Goal: Contribute content: Contribute content

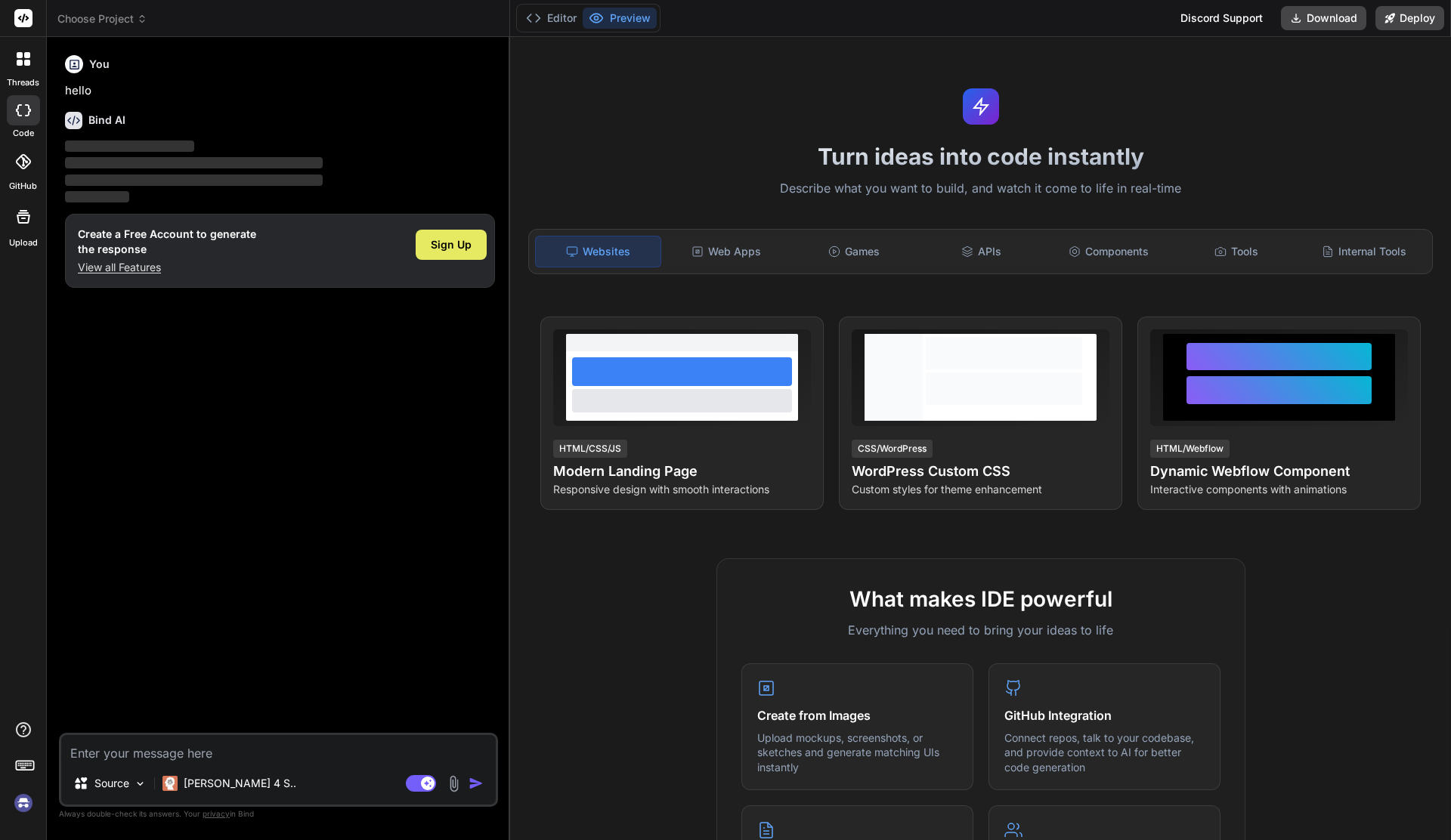
click at [443, 252] on div "Sign Up" at bounding box center [451, 245] width 71 height 30
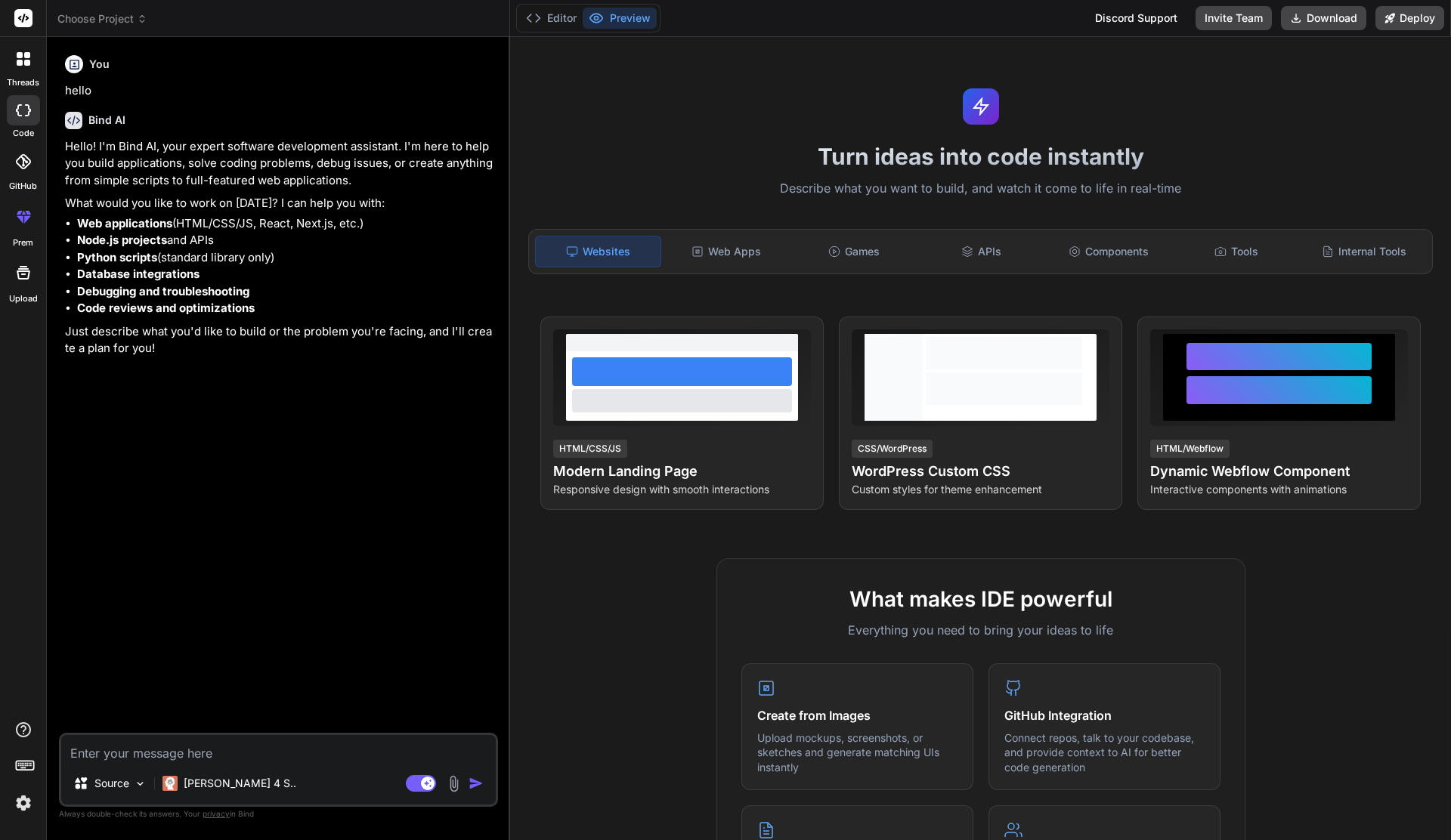
type textarea "x"
click at [208, 755] on textarea at bounding box center [279, 749] width 434 height 28
type textarea "c"
type textarea "x"
type textarea "ca"
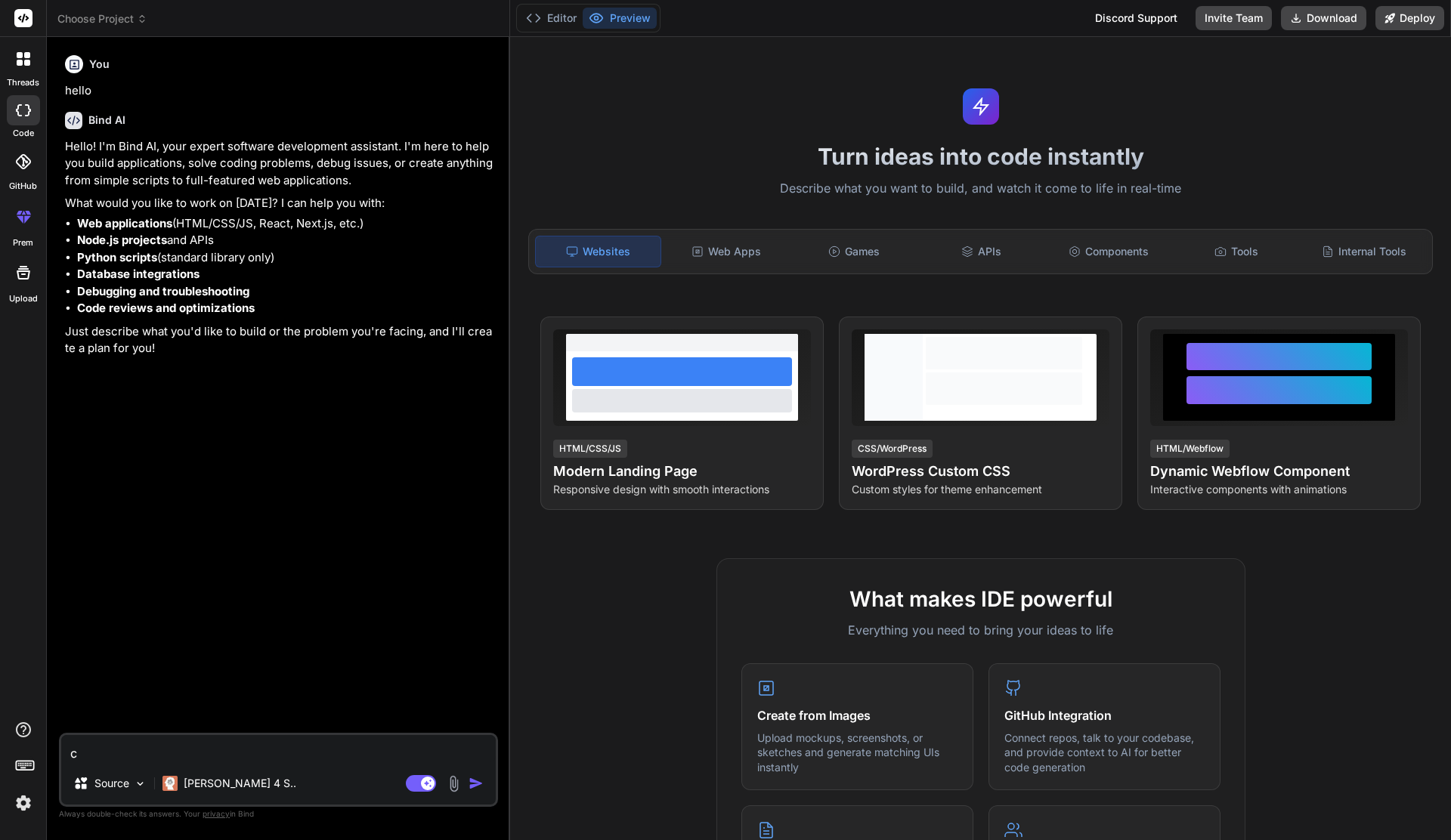
type textarea "x"
type textarea "can"
type textarea "x"
type textarea "can"
type textarea "x"
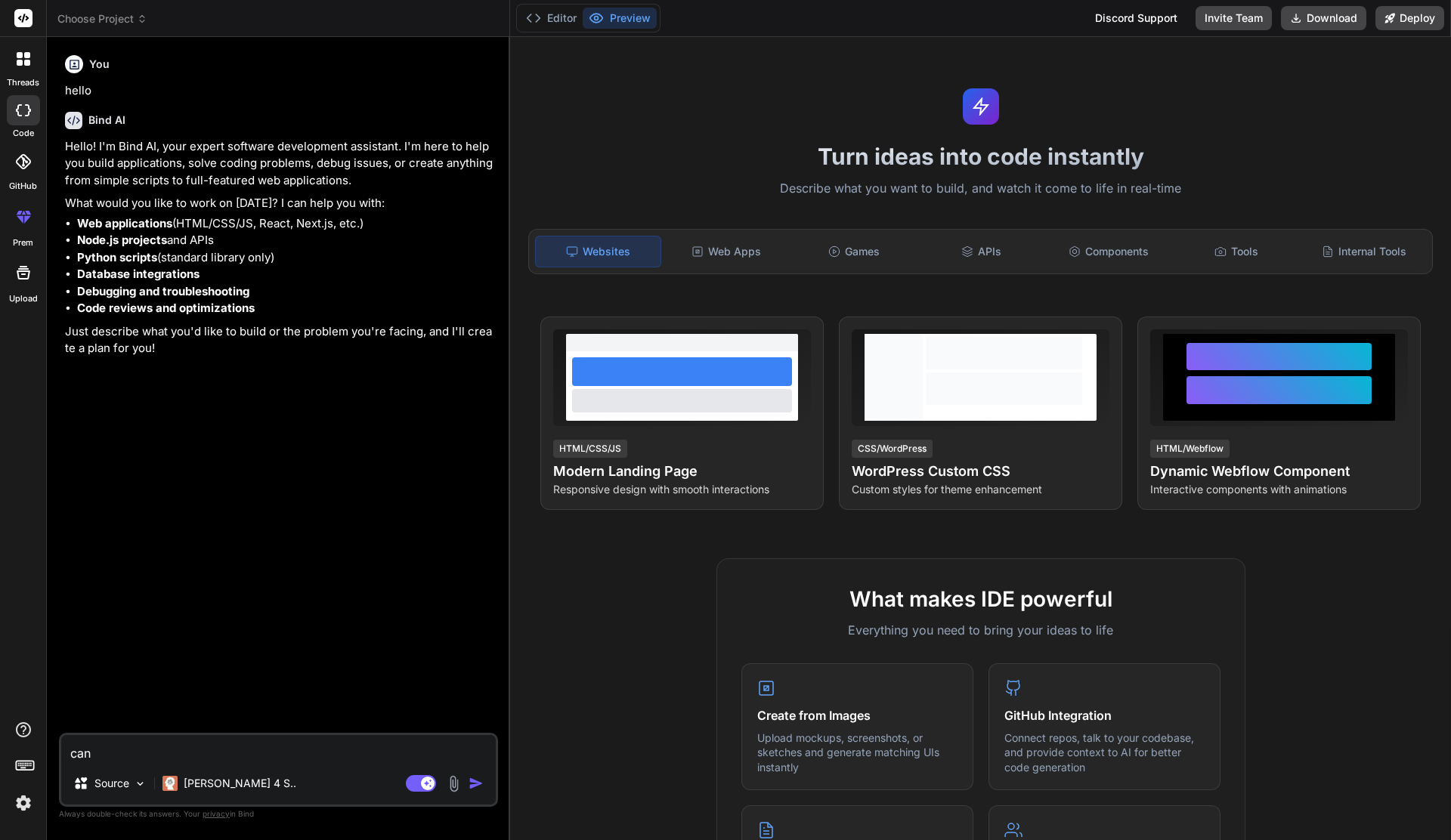
type textarea "can y"
type textarea "x"
type textarea "can yo"
type textarea "x"
type textarea "can you"
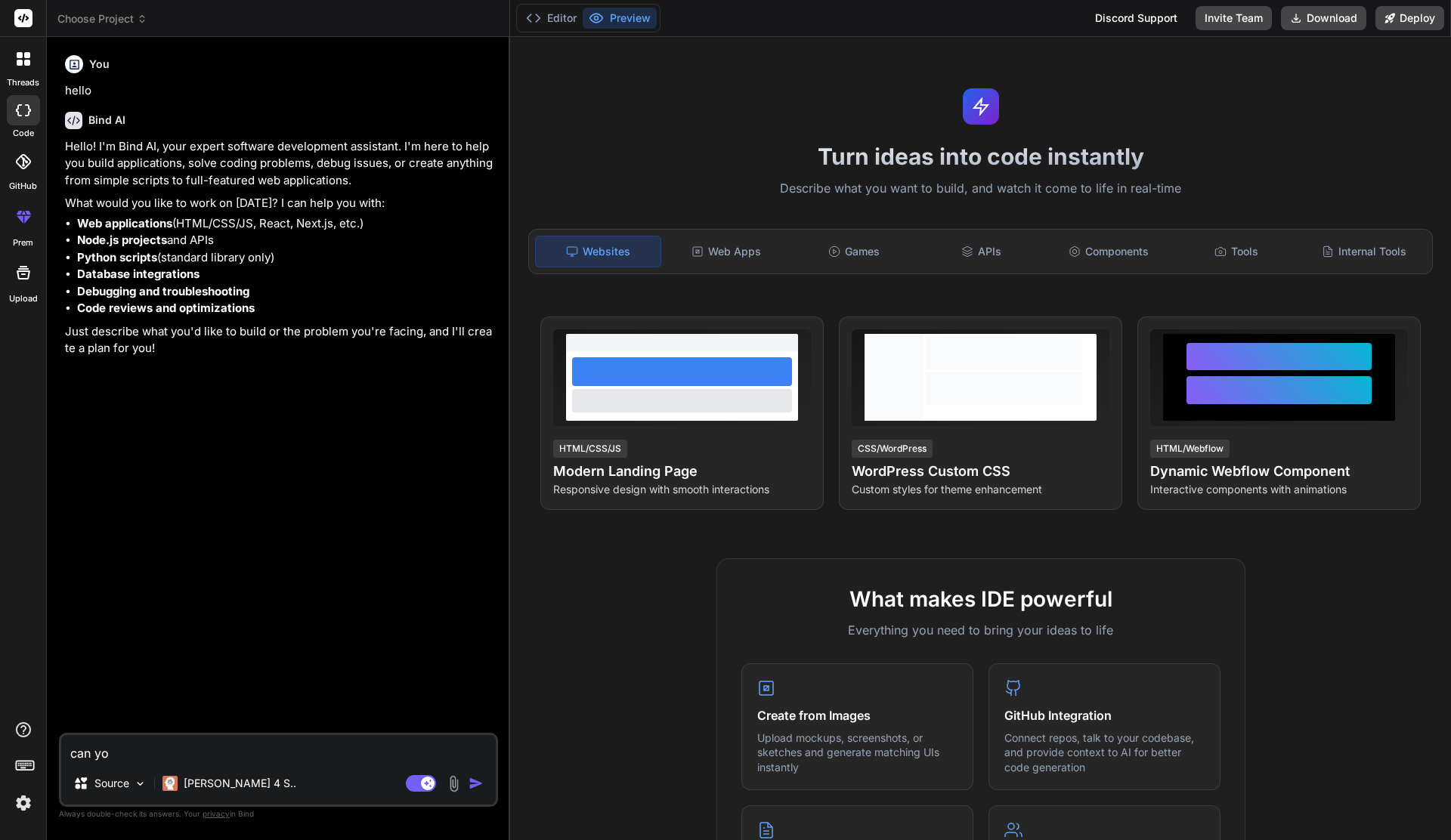
type textarea "x"
type textarea "can you"
type textarea "x"
type textarea "can you c"
type textarea "x"
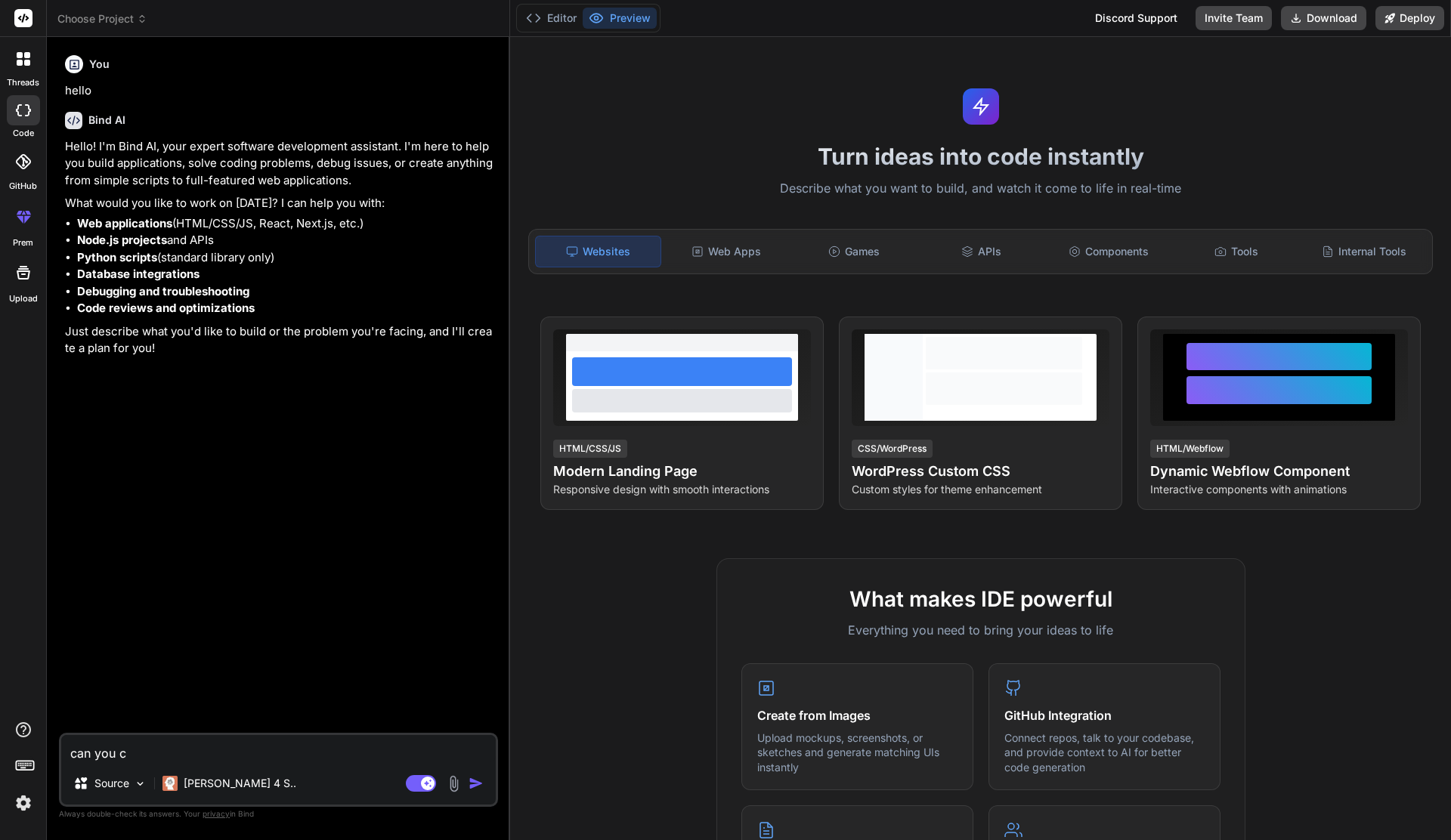
type textarea "can you co"
type textarea "x"
type textarea "can you con"
type textarea "x"
type textarea "can you conc"
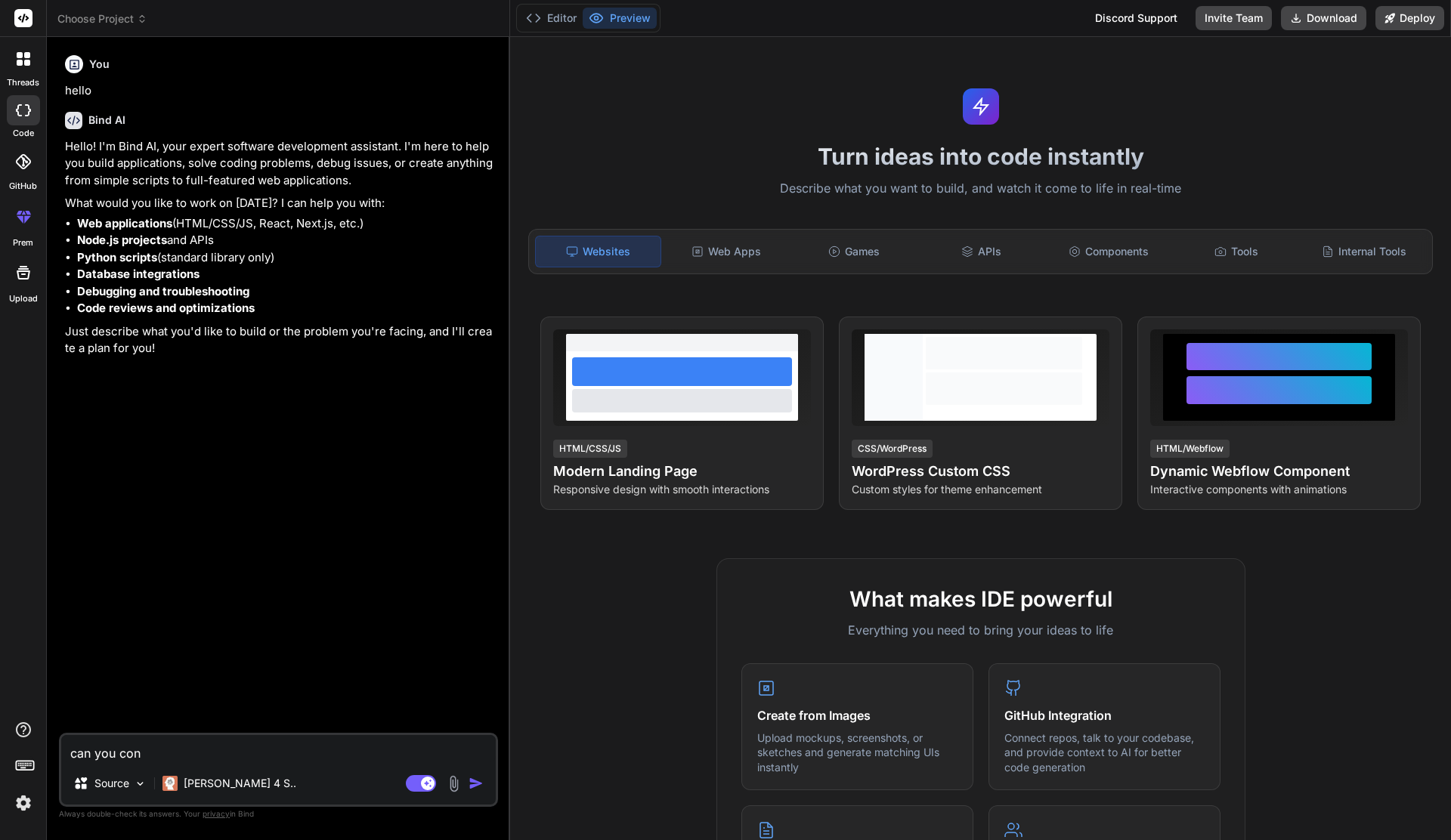
type textarea "x"
type textarea "can you con"
type textarea "x"
type textarea "can you conv"
type textarea "x"
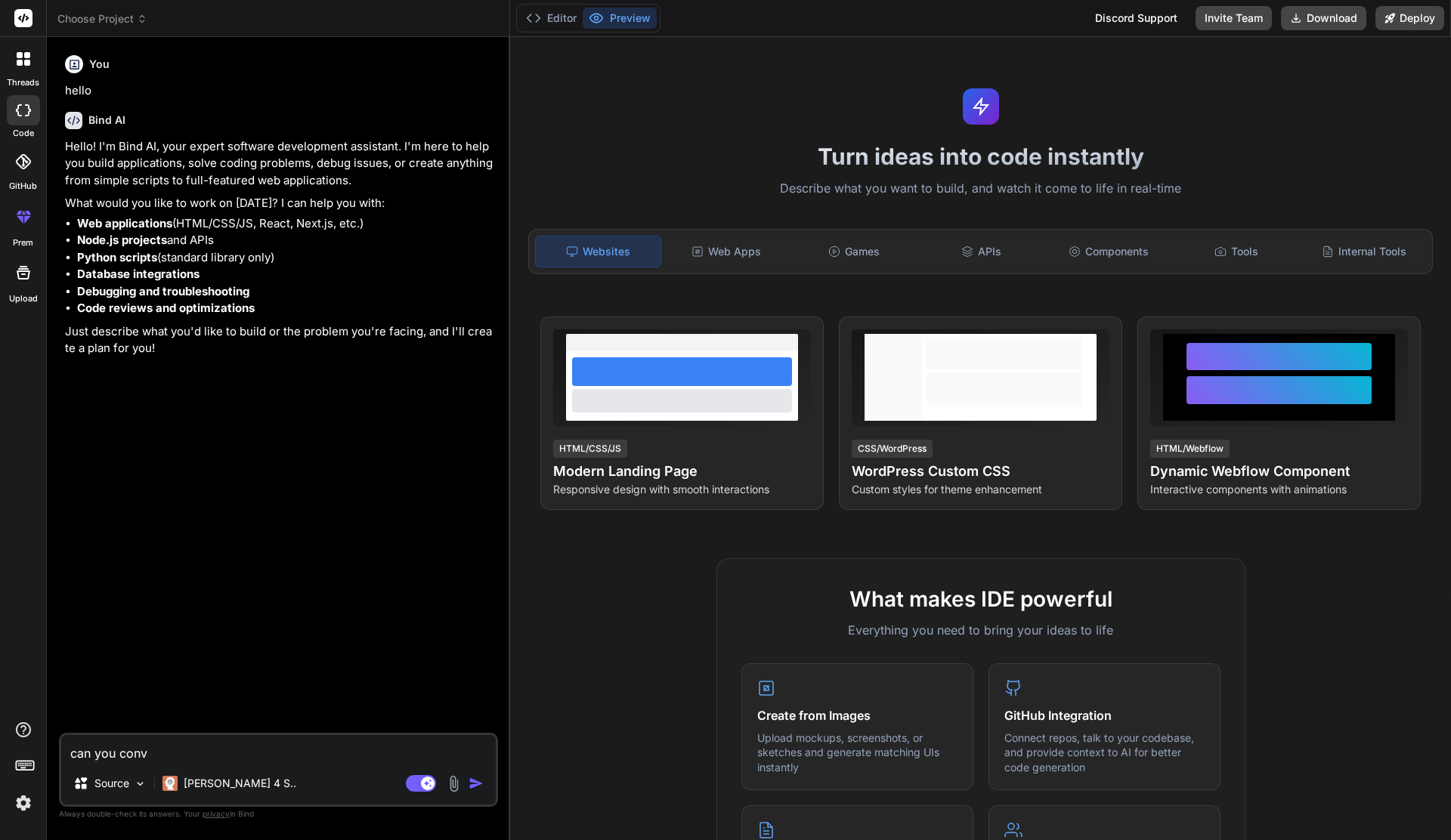
type textarea "can you conve"
type textarea "x"
type textarea "can you conver"
type textarea "x"
type textarea "can you convert"
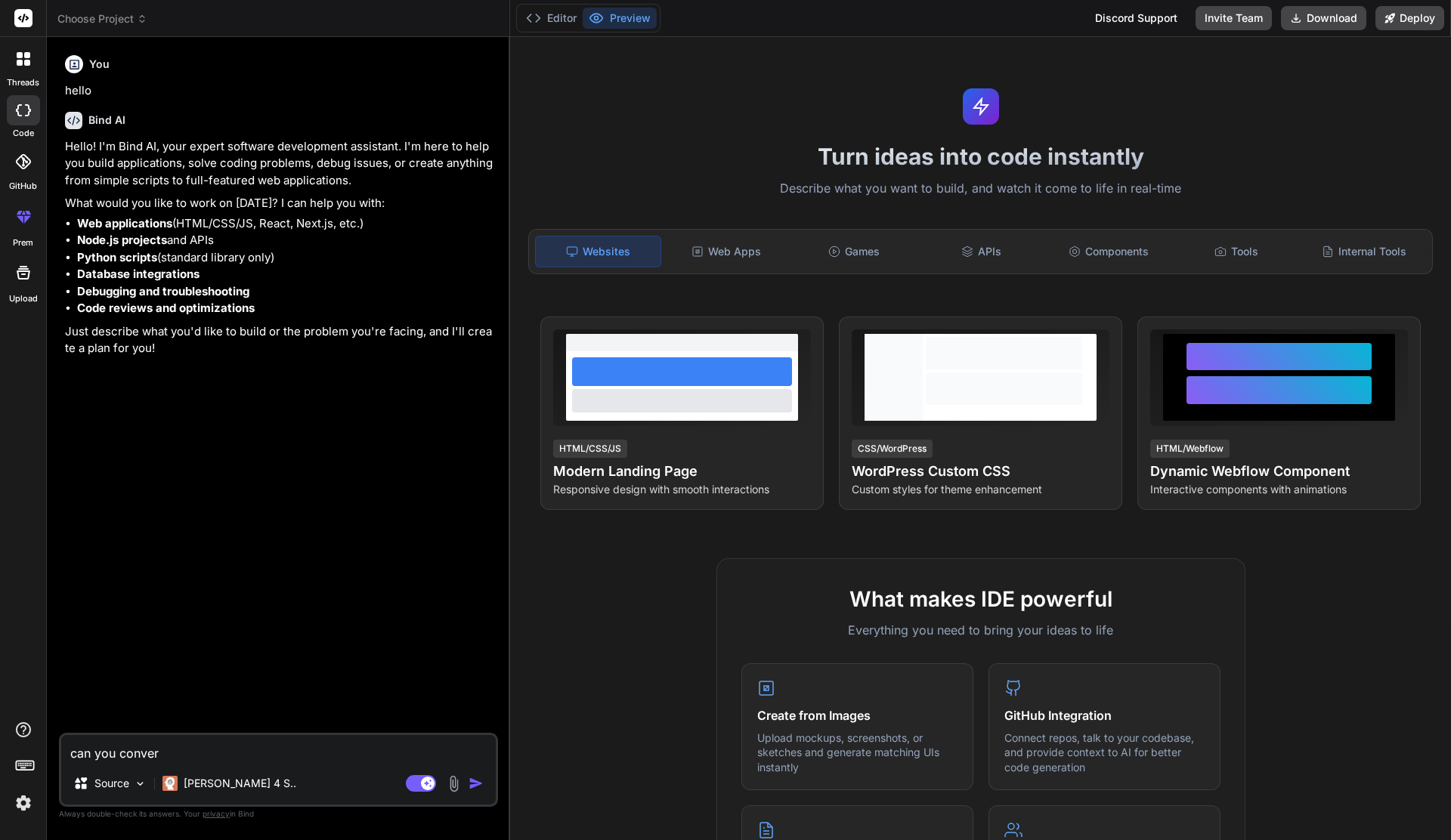
type textarea "x"
type textarea "can you convert"
type textarea "x"
type textarea "can you convert s"
type textarea "x"
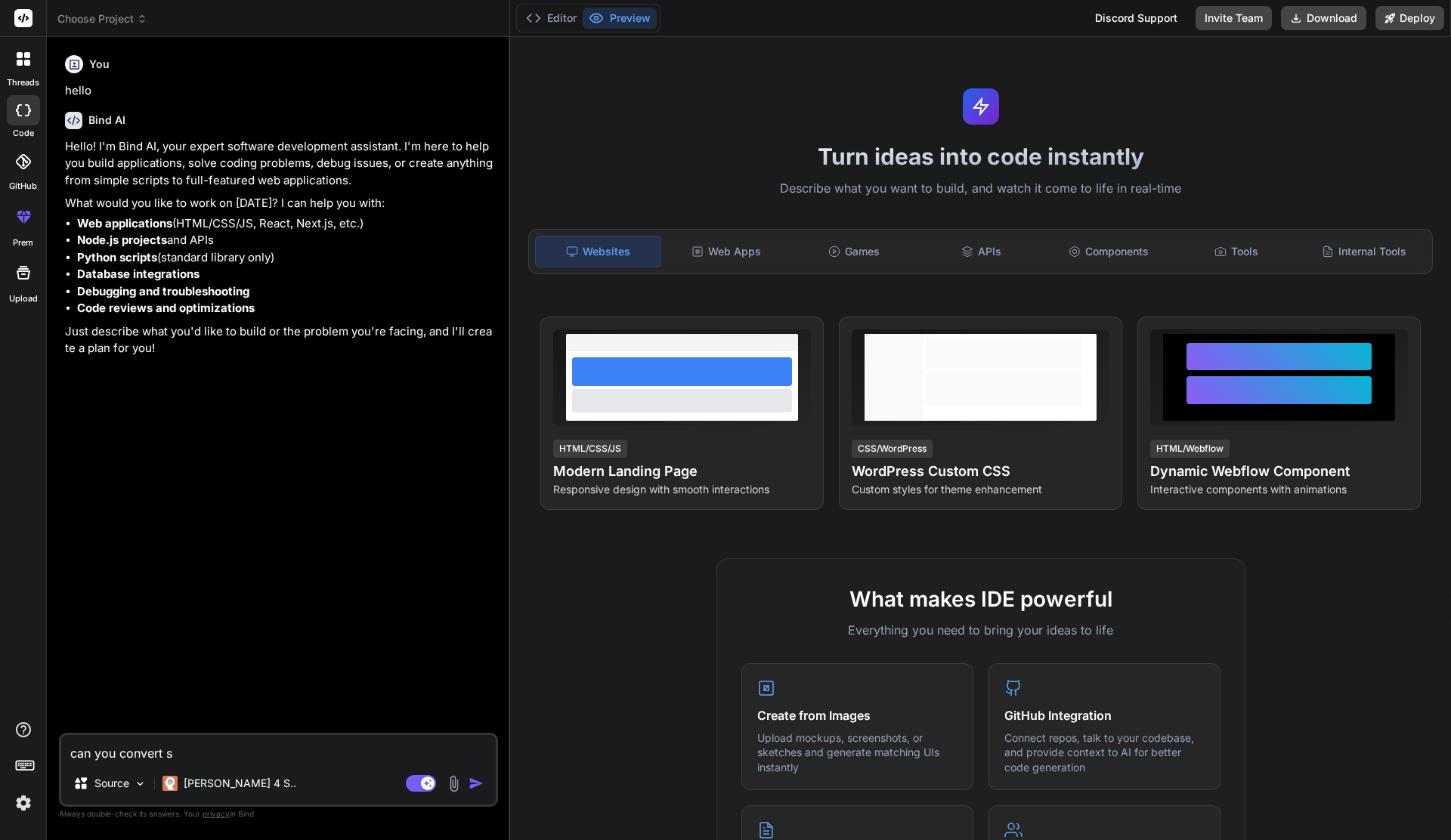
type textarea "can you convert sh"
type textarea "x"
type textarea "can you convert sho"
type textarea "x"
type textarea "can you convert shop"
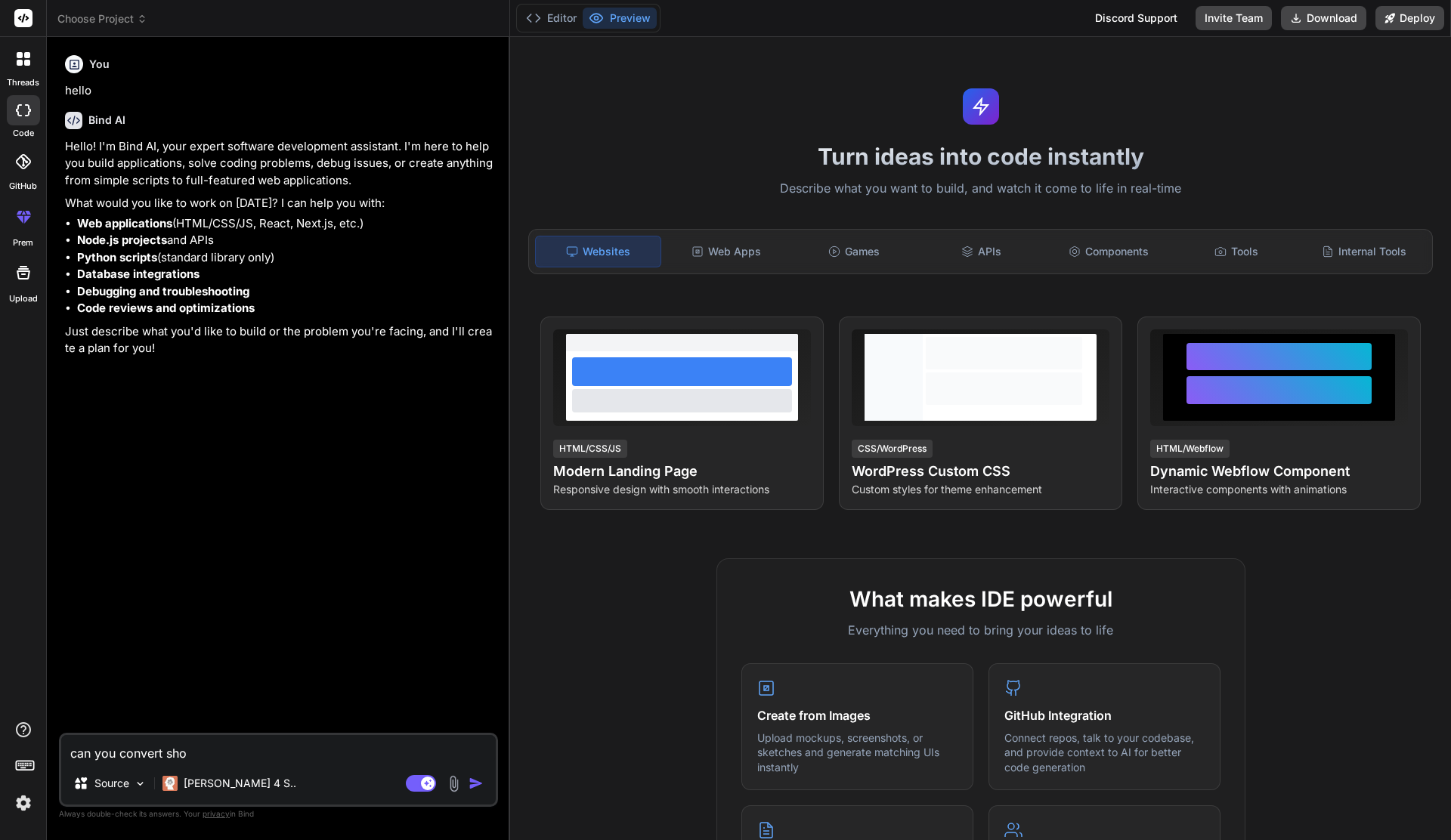
type textarea "x"
type textarea "can you convert shopi"
type textarea "x"
type textarea "can you convert shopif"
type textarea "x"
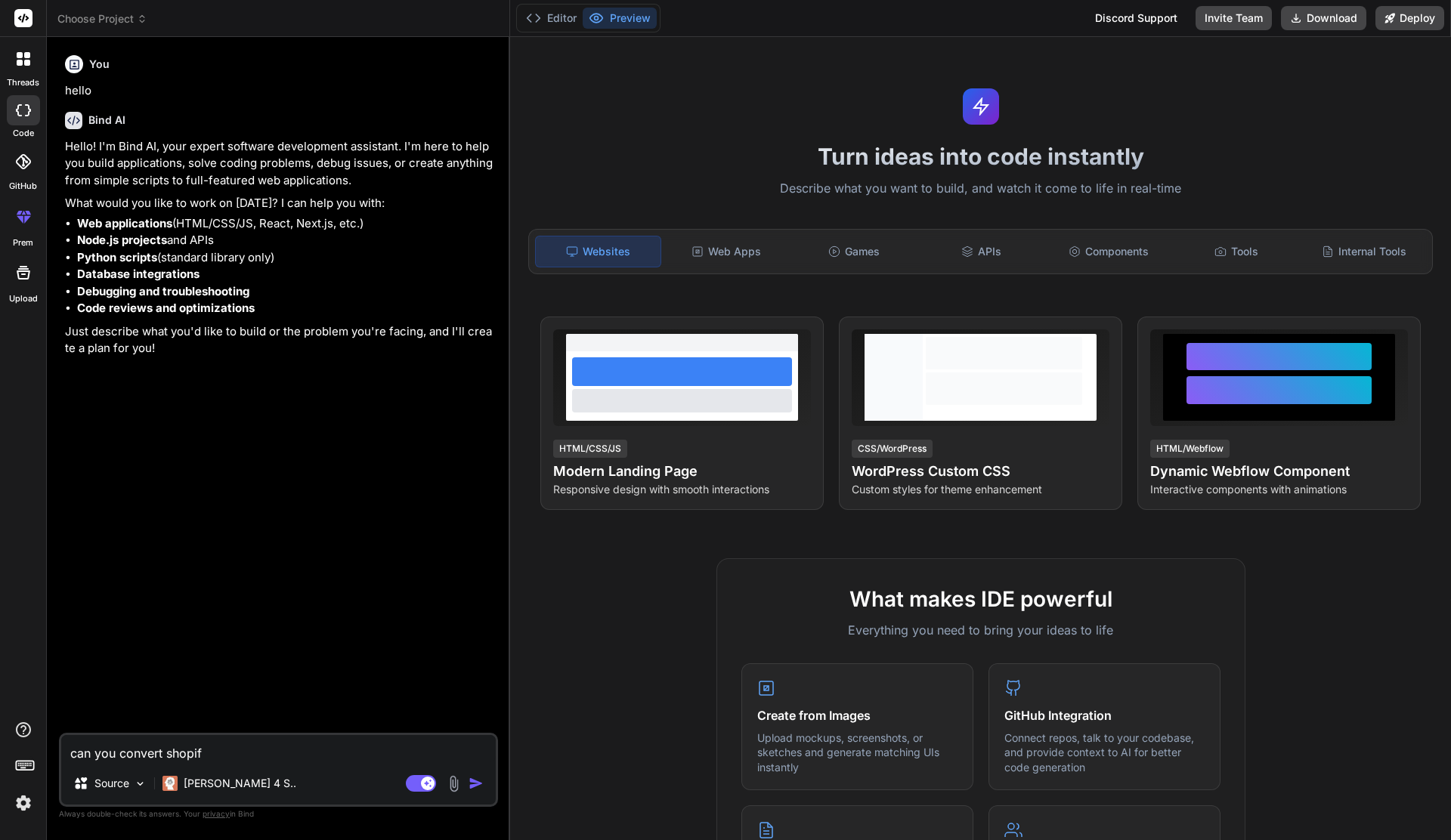
type textarea "can you convert shopify"
type textarea "x"
type textarea "can you convert shopify"
type textarea "x"
type textarea "can you convert shopify t"
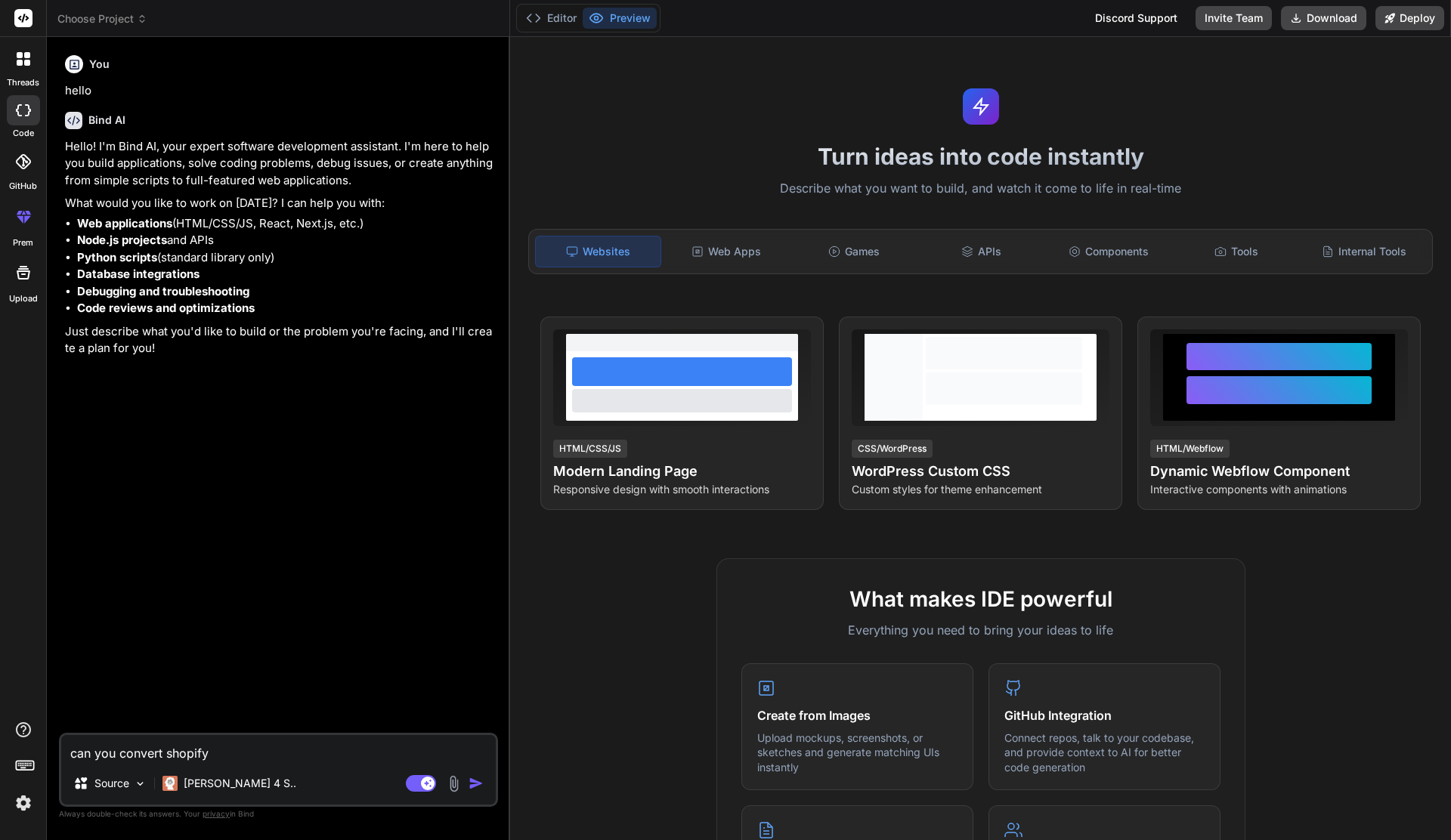
type textarea "x"
type textarea "can you convert shopify th"
type textarea "x"
type textarea "can you convert shopify the"
type textarea "x"
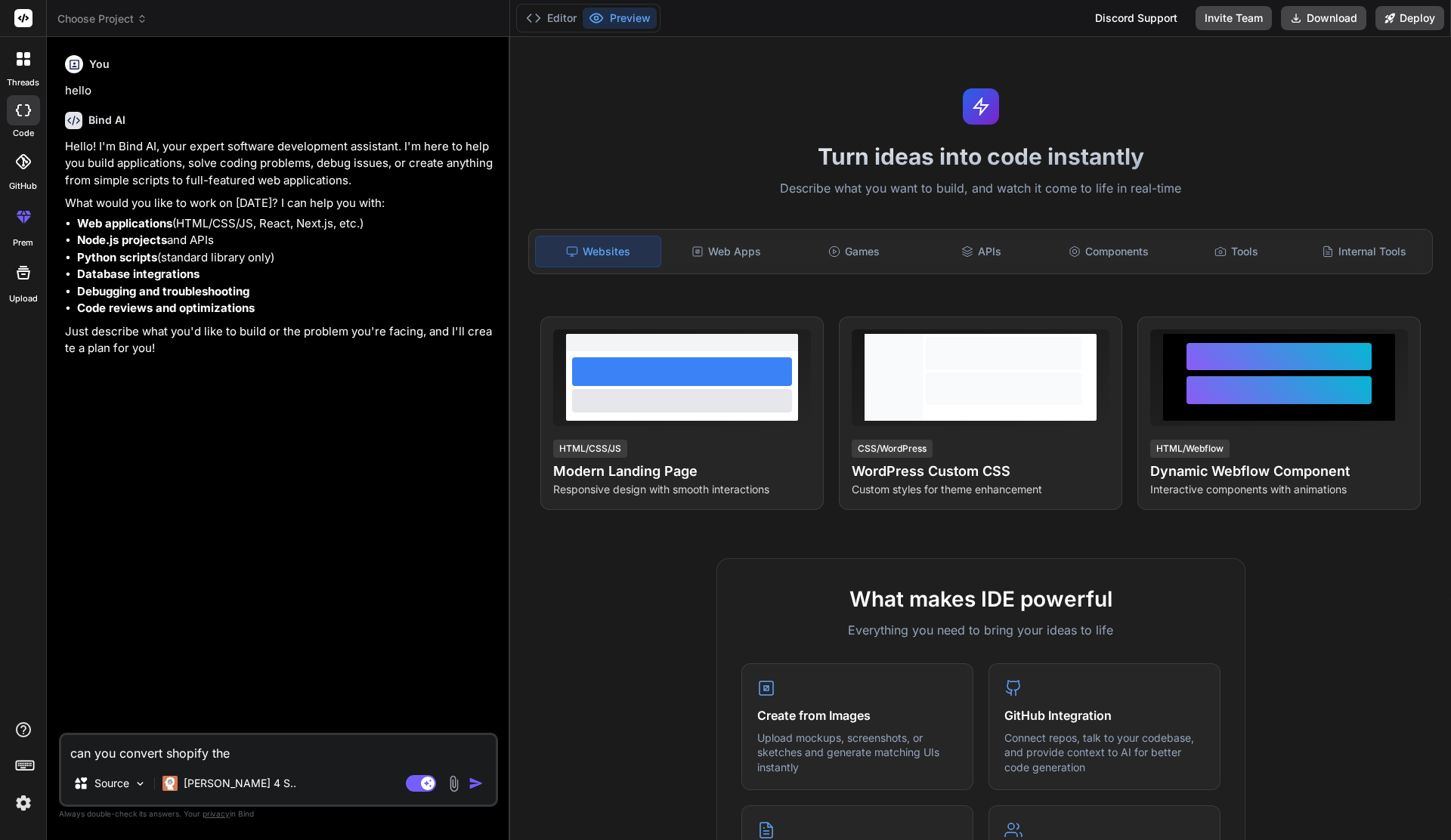
type textarea "can you convert shopify them"
type textarea "x"
type textarea "can you convert shopify theme"
type textarea "x"
type textarea "can you convert shopify theme"
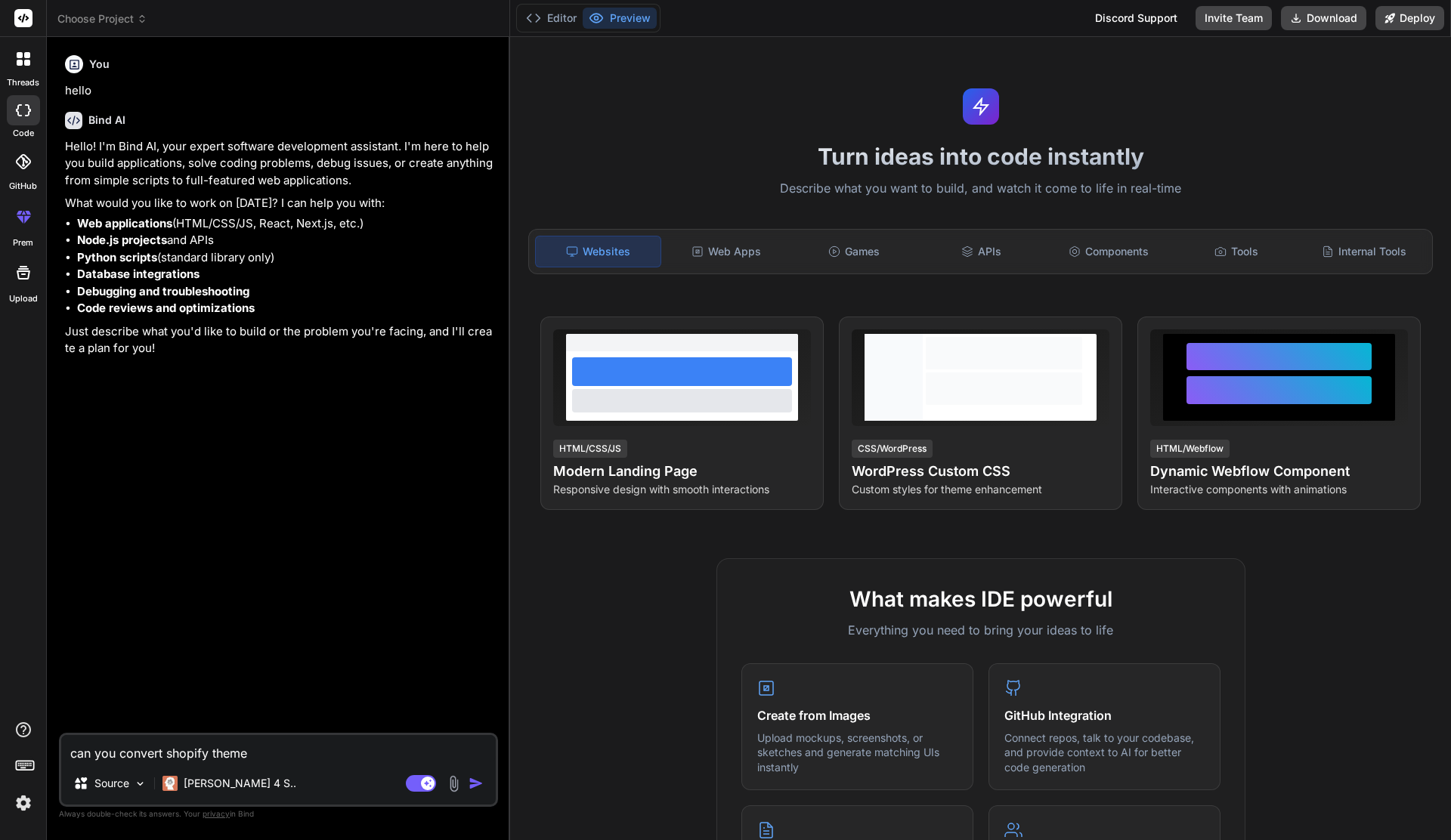
type textarea "x"
type textarea "can you convert shopify theme t"
type textarea "x"
type textarea "can you convert shopify theme top"
type textarea "x"
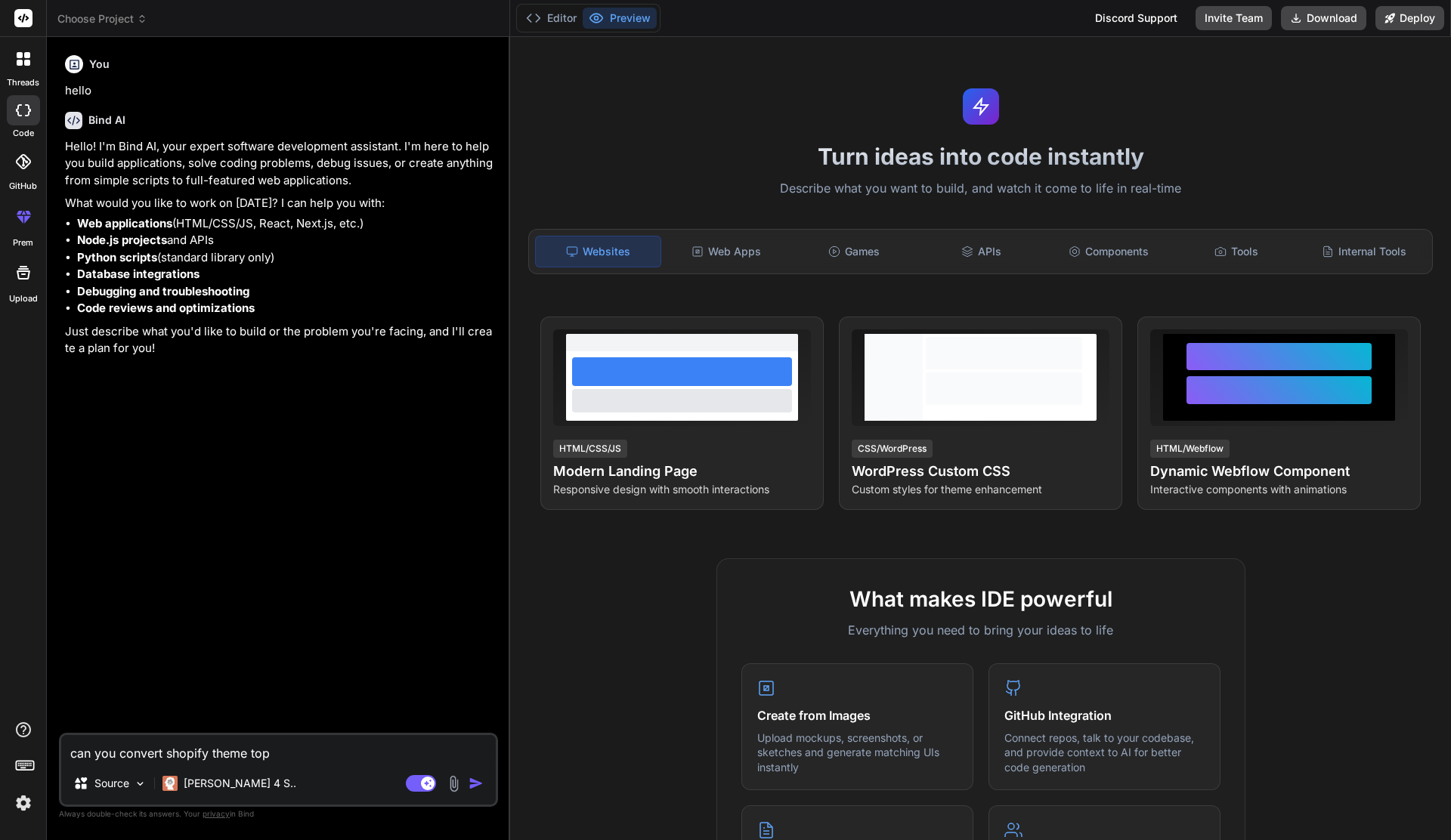
type textarea "can you convert shopify theme top"
type textarea "x"
type textarea "can you convert shopify theme top h"
type textarea "x"
type textarea "can you convert shopify theme top ht"
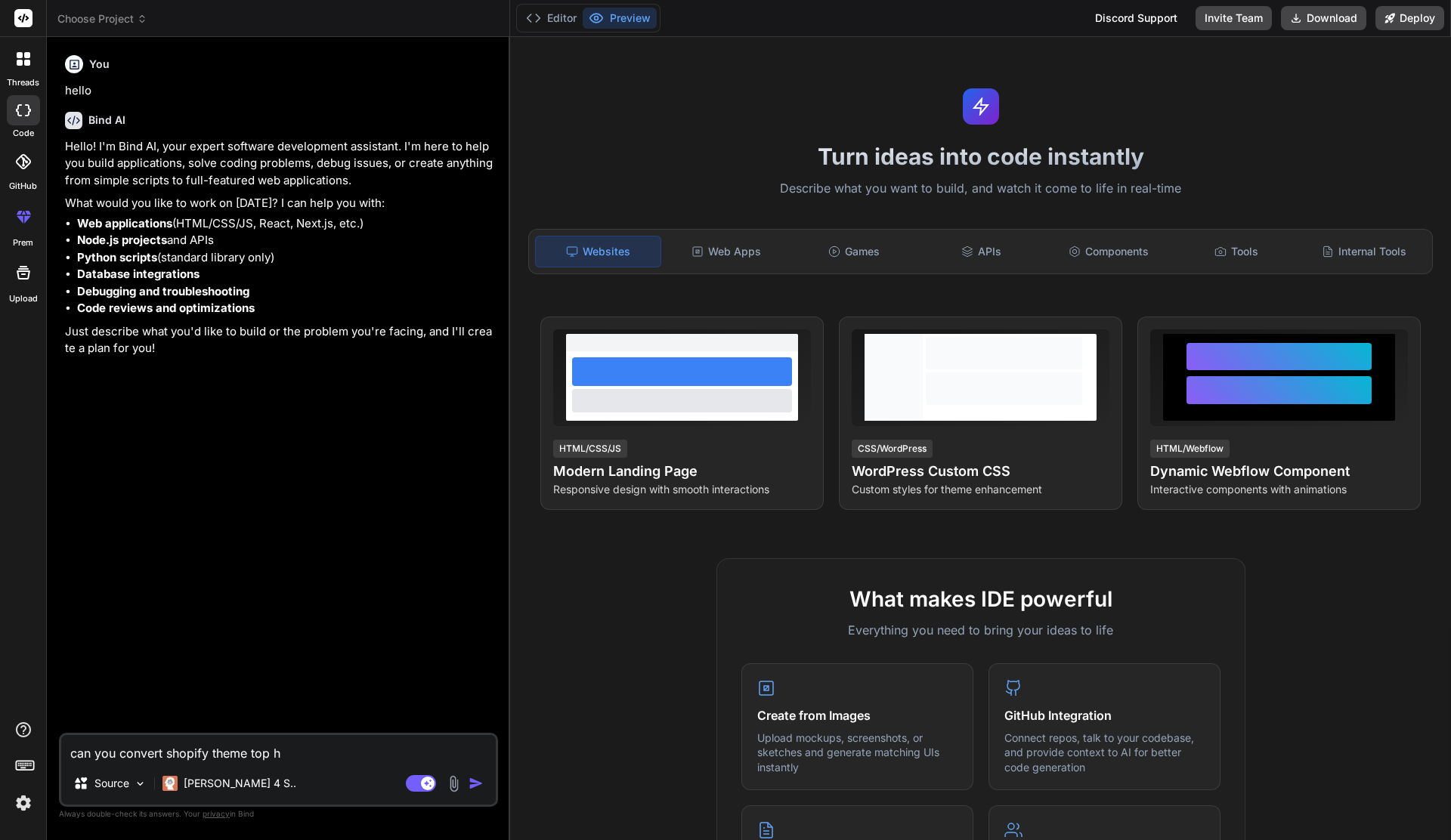
type textarea "x"
type textarea "can you convert shopify theme top htm"
type textarea "x"
type textarea "can you convert shopify theme top html"
type textarea "x"
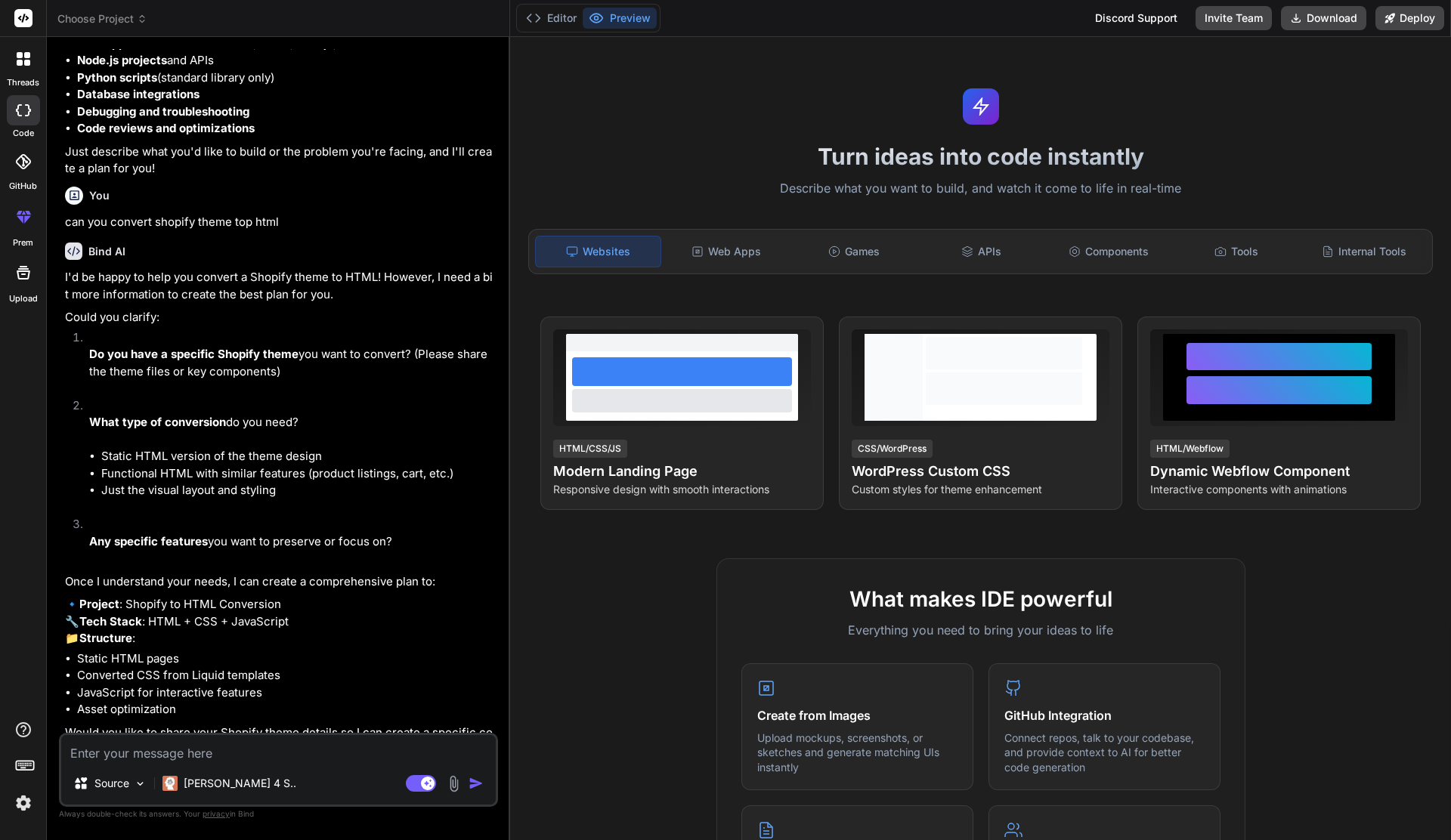
scroll to position [243, 0]
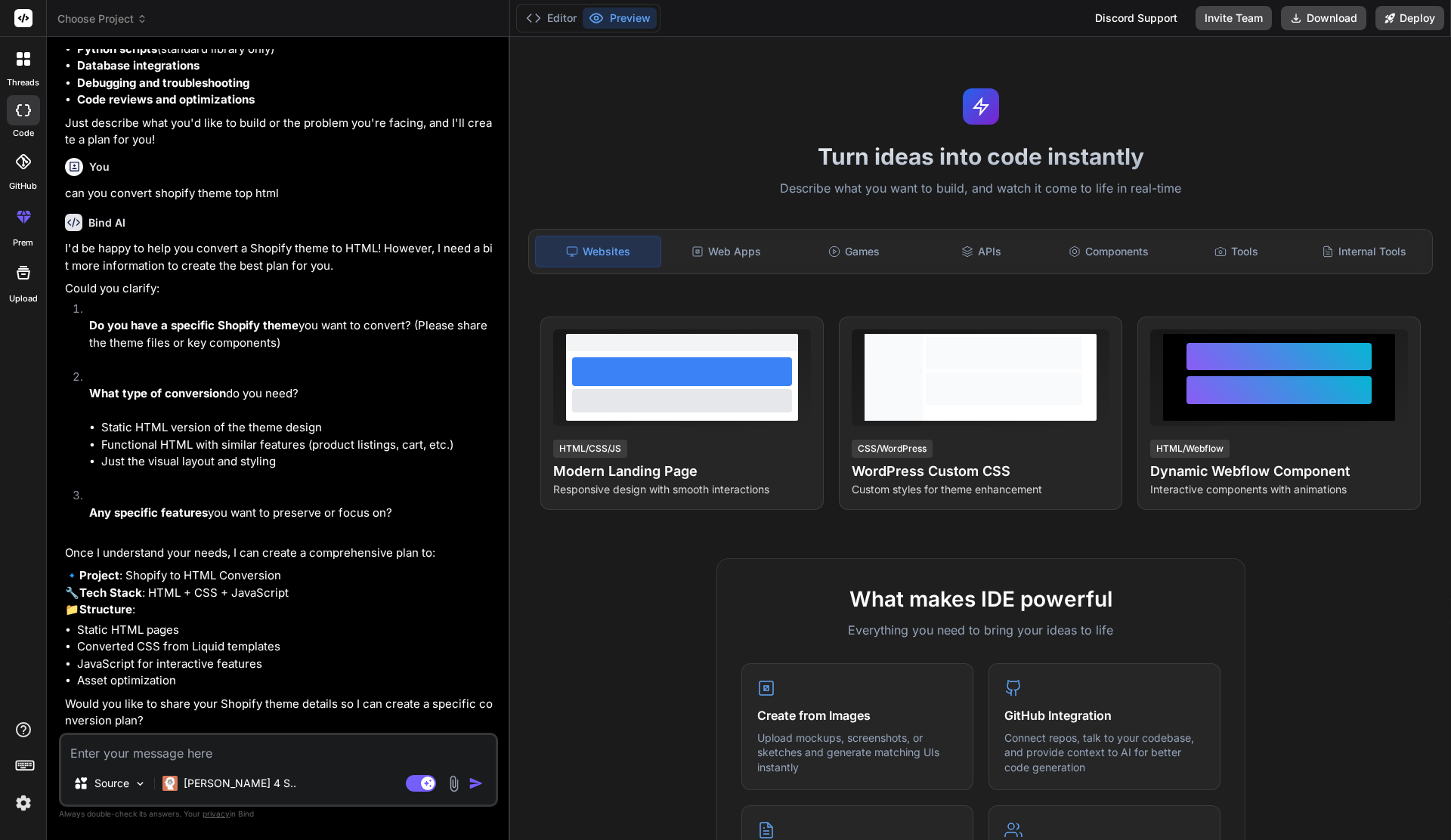
click at [455, 784] on img at bounding box center [454, 784] width 17 height 17
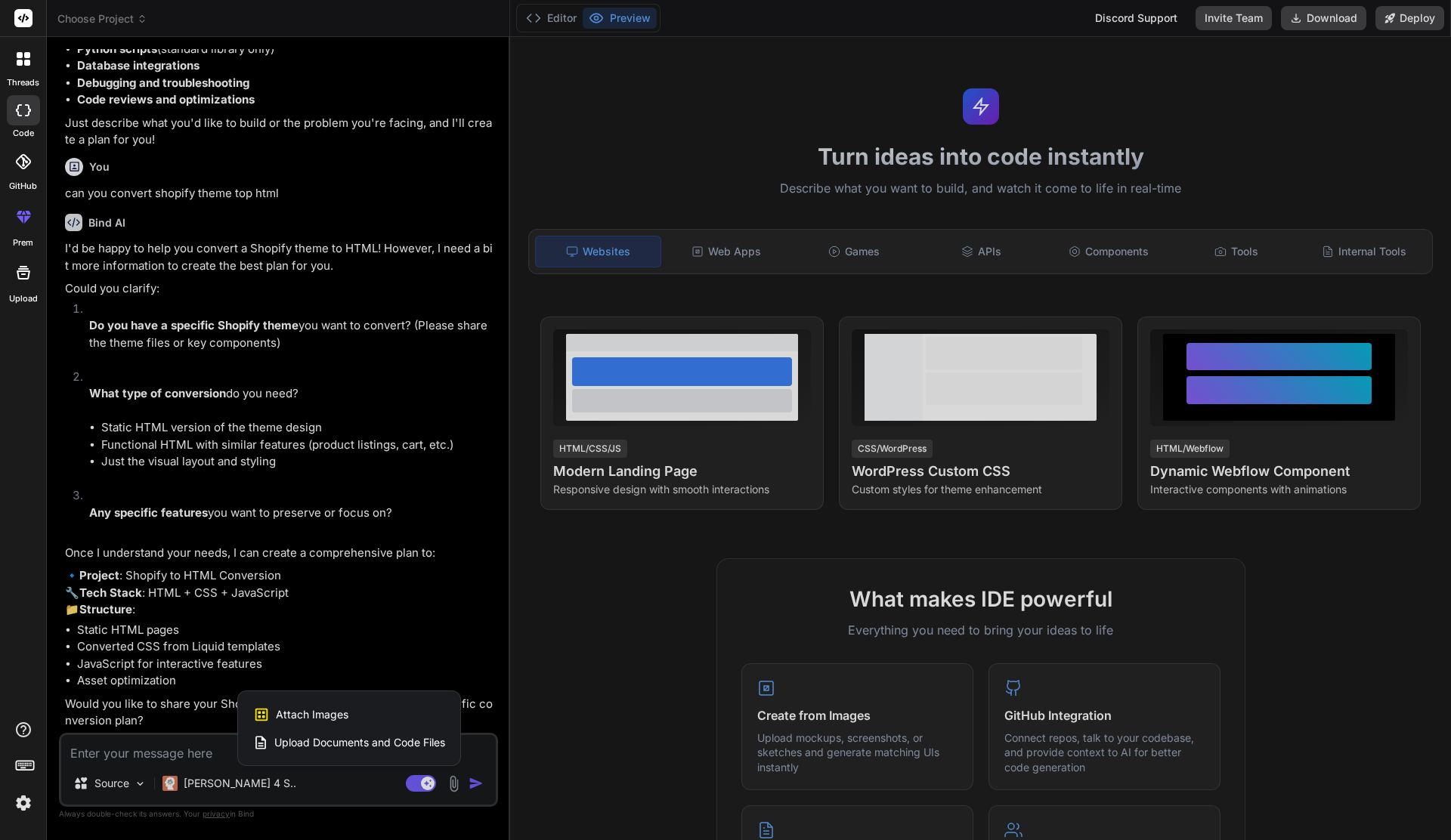
click at [311, 745] on span "Upload Documents and Code Files" at bounding box center [360, 742] width 171 height 15
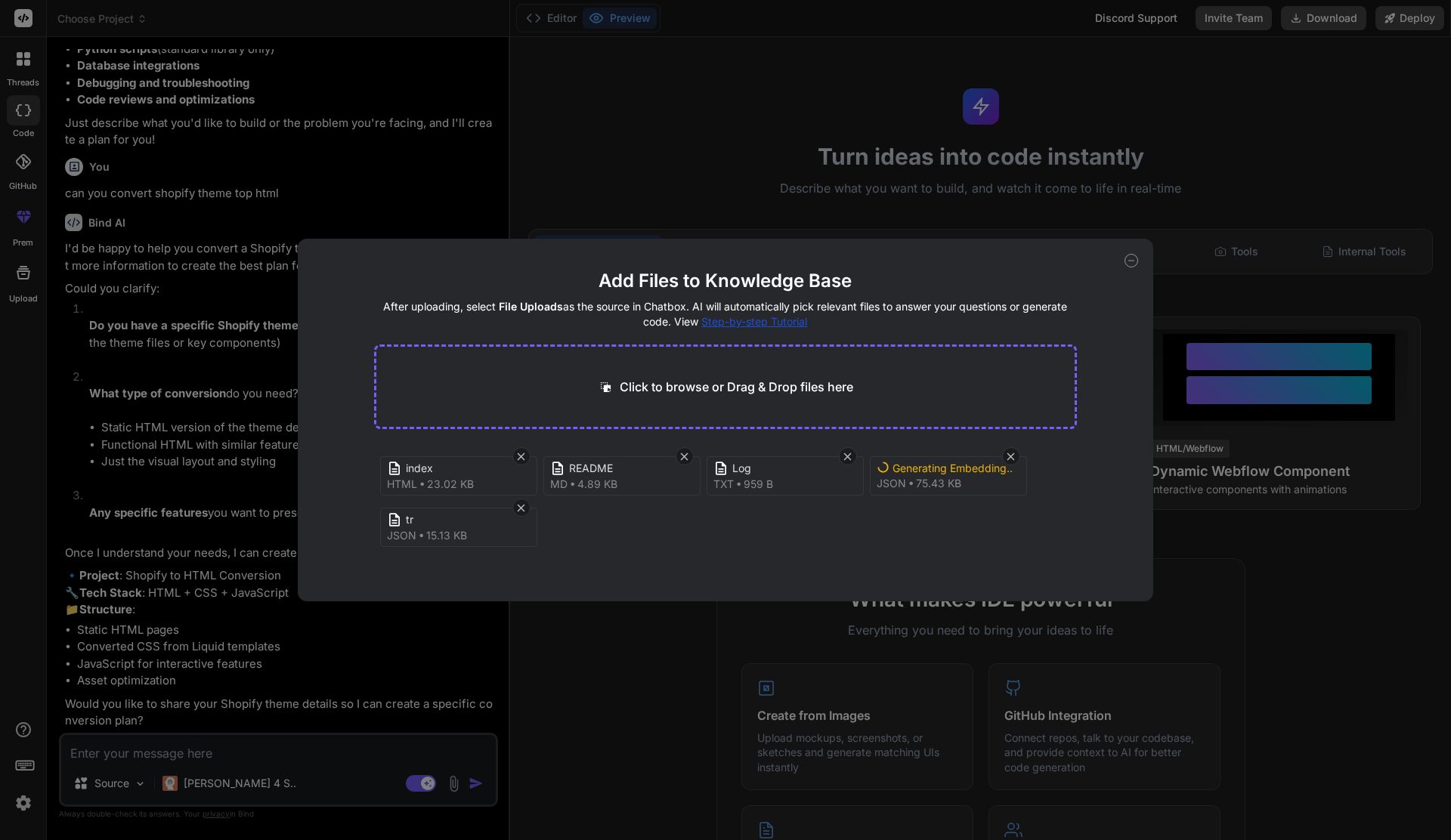
click at [954, 471] on div "Generating Embedding..." at bounding box center [952, 468] width 121 height 15
click at [661, 534] on div "index html 23.02 KB README md 4.89 KB Log txt 959 B Generating Embedding... jso…" at bounding box center [726, 499] width 704 height 109
click at [568, 544] on div "index html 23.02 KB README md 4.89 KB Log txt 959 B Generating Embedding... jso…" at bounding box center [726, 499] width 704 height 109
click at [1014, 454] on icon at bounding box center [1011, 456] width 7 height 7
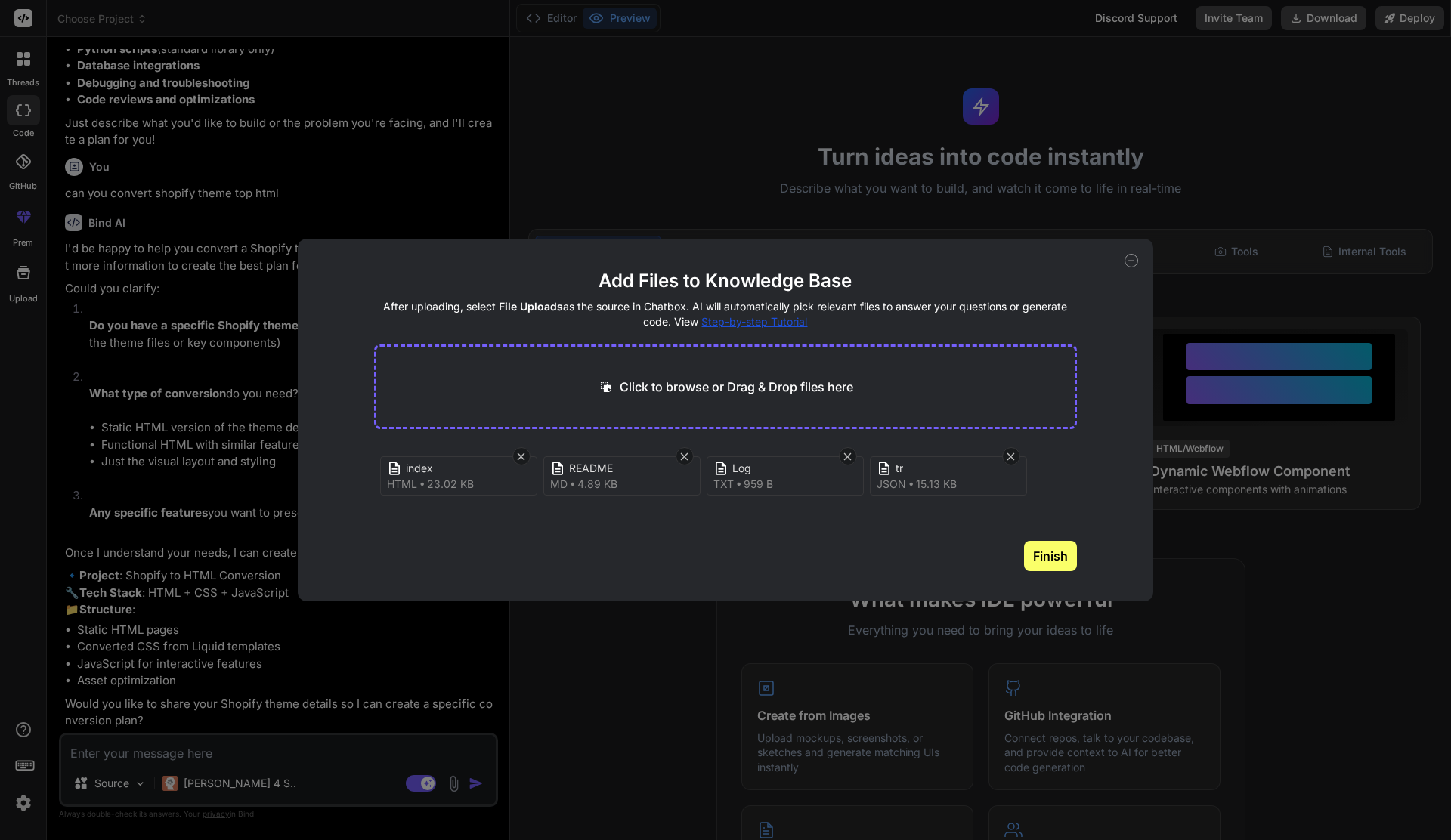
click at [1047, 552] on button "Finish" at bounding box center [1050, 556] width 52 height 30
click at [557, 459] on div "rambo-fitness-gym-products-shopify-theme-2025-09-12-11-37-02-utc" at bounding box center [483, 468] width 218 height 18
click at [1078, 213] on div "Add Files to Knowledge Base After uploading, select File Uploads as the source …" at bounding box center [725, 420] width 1451 height 840
type textarea "x"
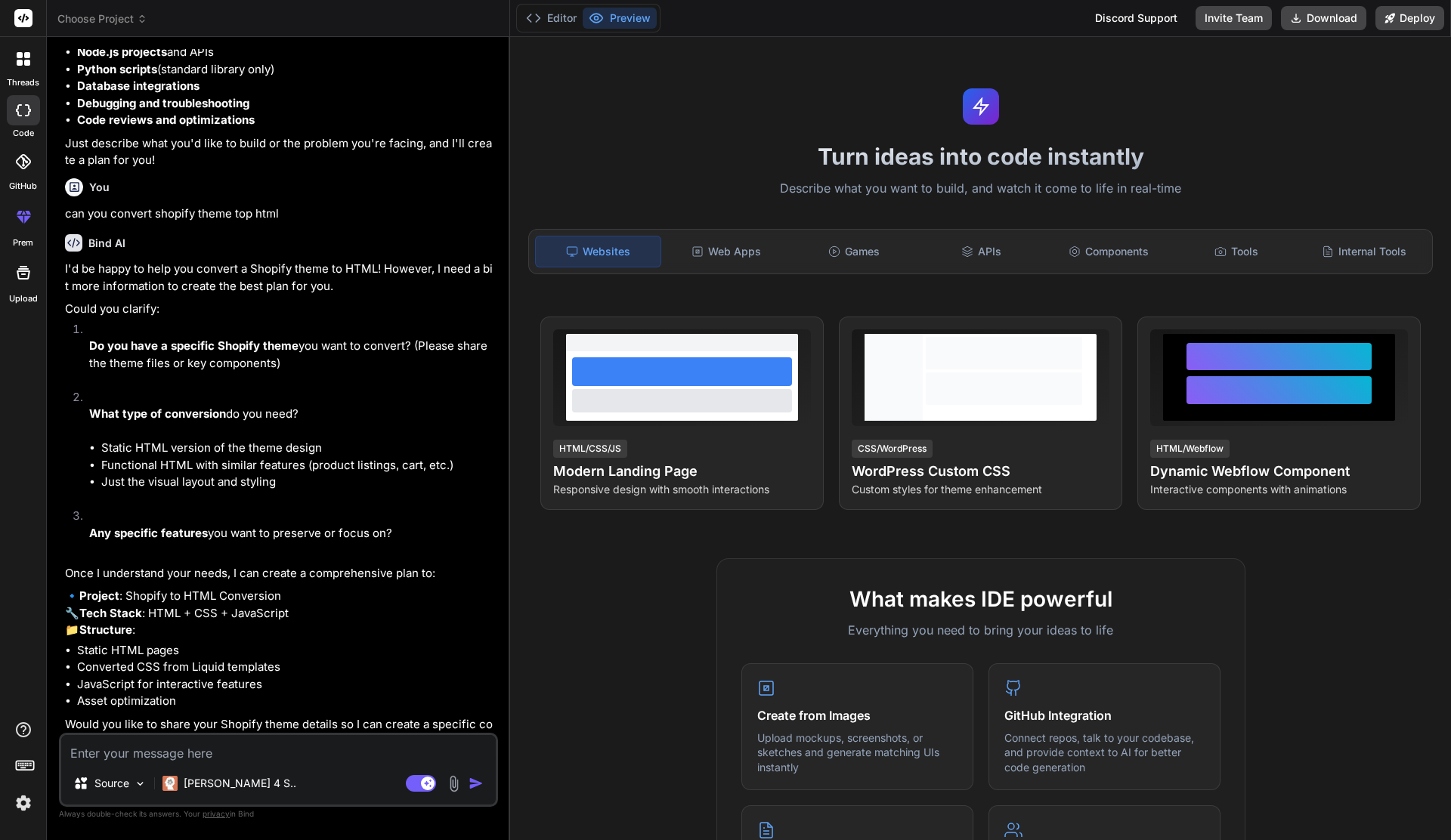
scroll to position [243, 0]
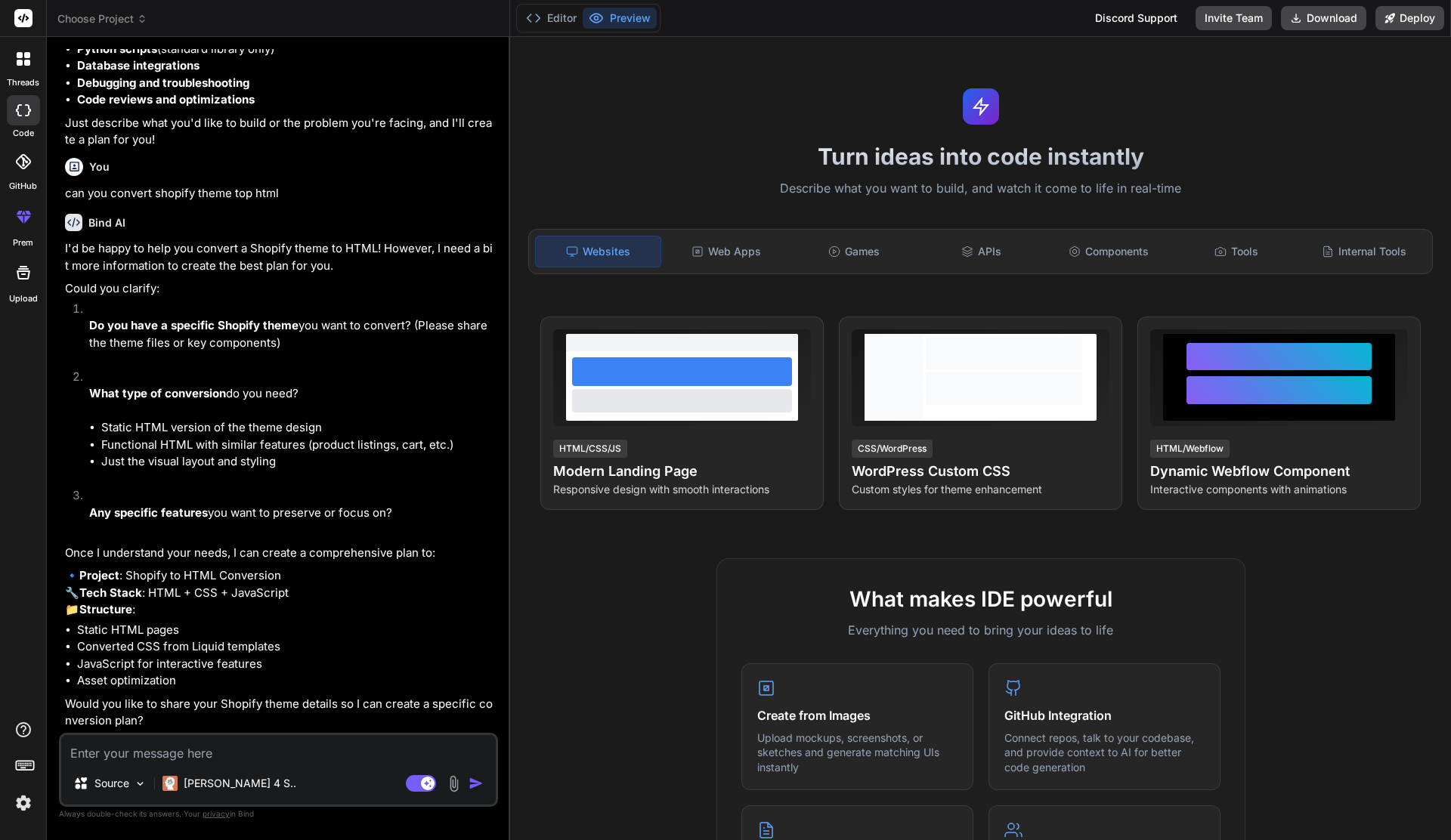
click at [329, 769] on div "Source Claude 4 S.." at bounding box center [279, 786] width 434 height 36
click at [389, 750] on textarea at bounding box center [279, 749] width 434 height 28
paste textarea "<!doctype html> <html class="no-js full-height" lang="{{ request.locale.iso_cod…"
type textarea "<!doctype html> <html class="no-js full-height" lang="{{ request.locale.iso_cod…"
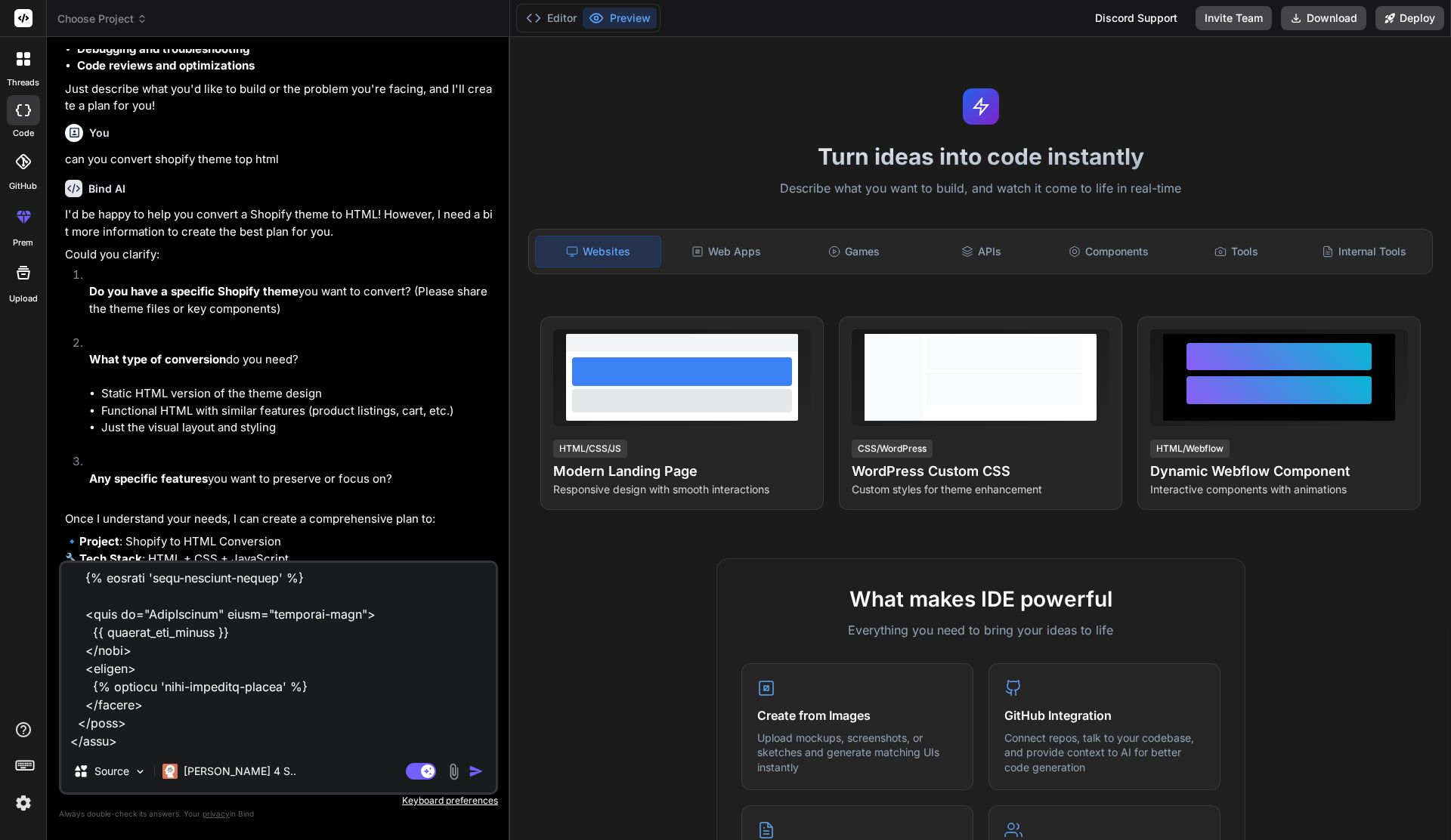
type textarea "x"
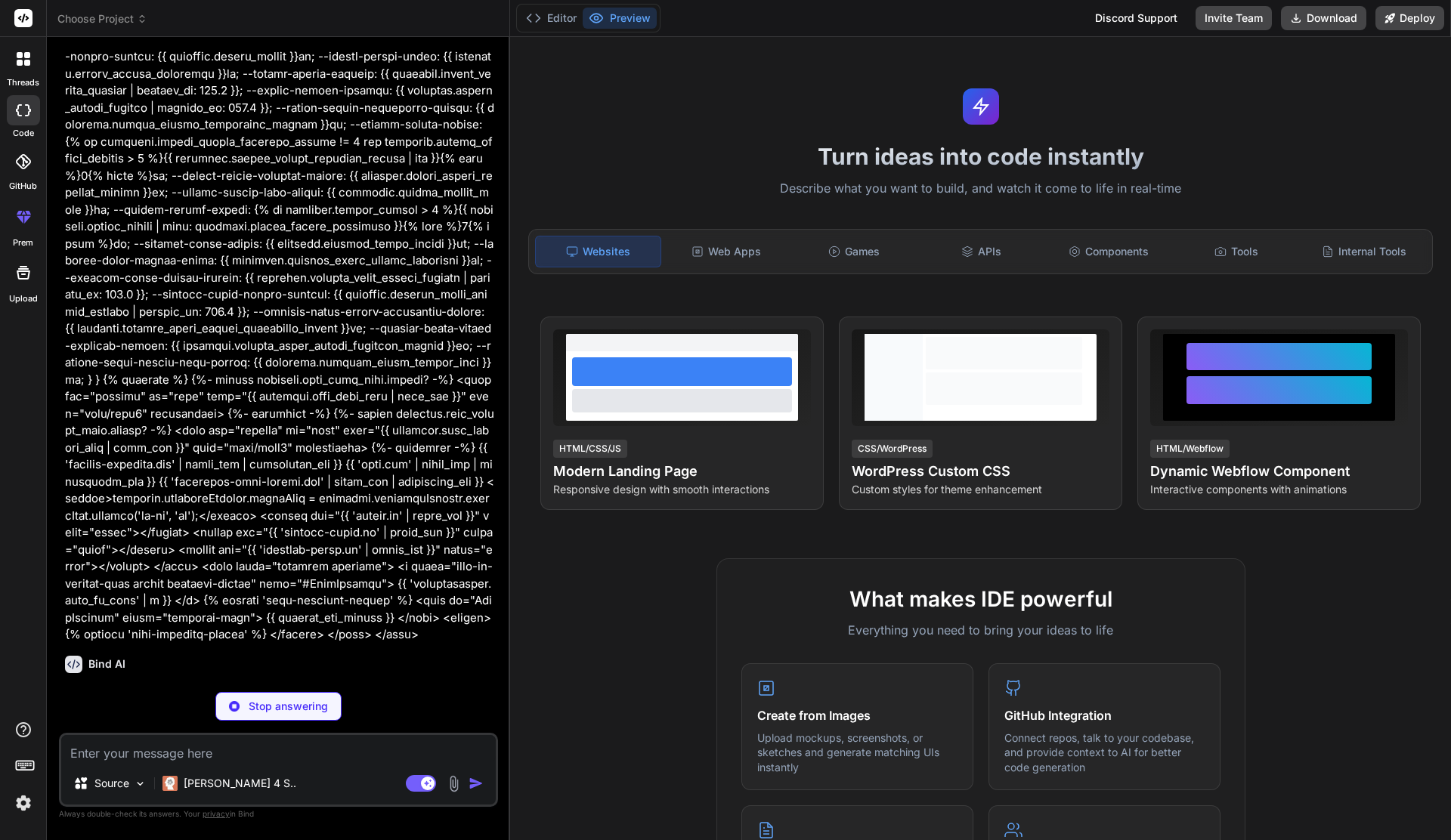
scroll to position [3289, 0]
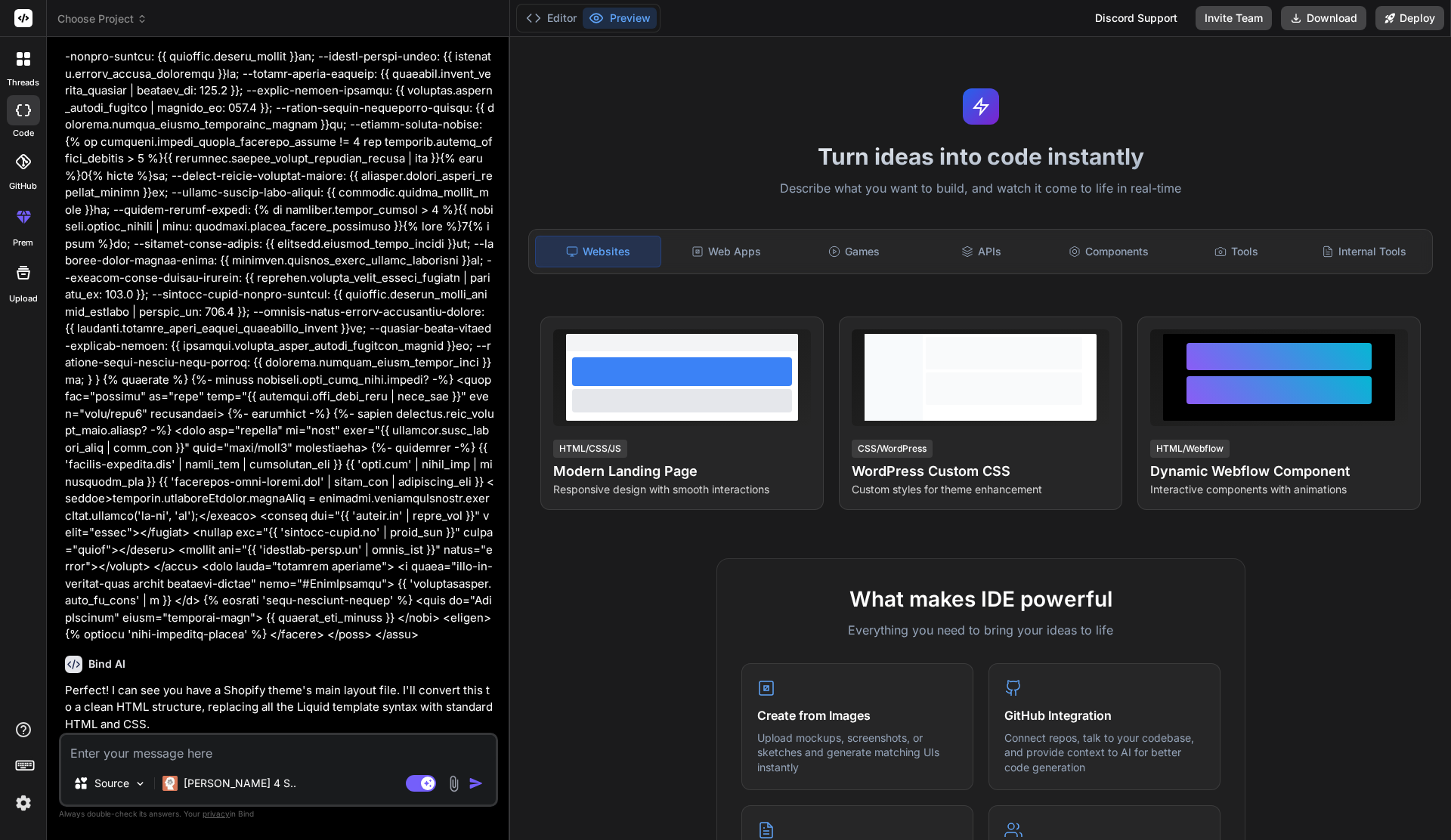
type textarea "x"
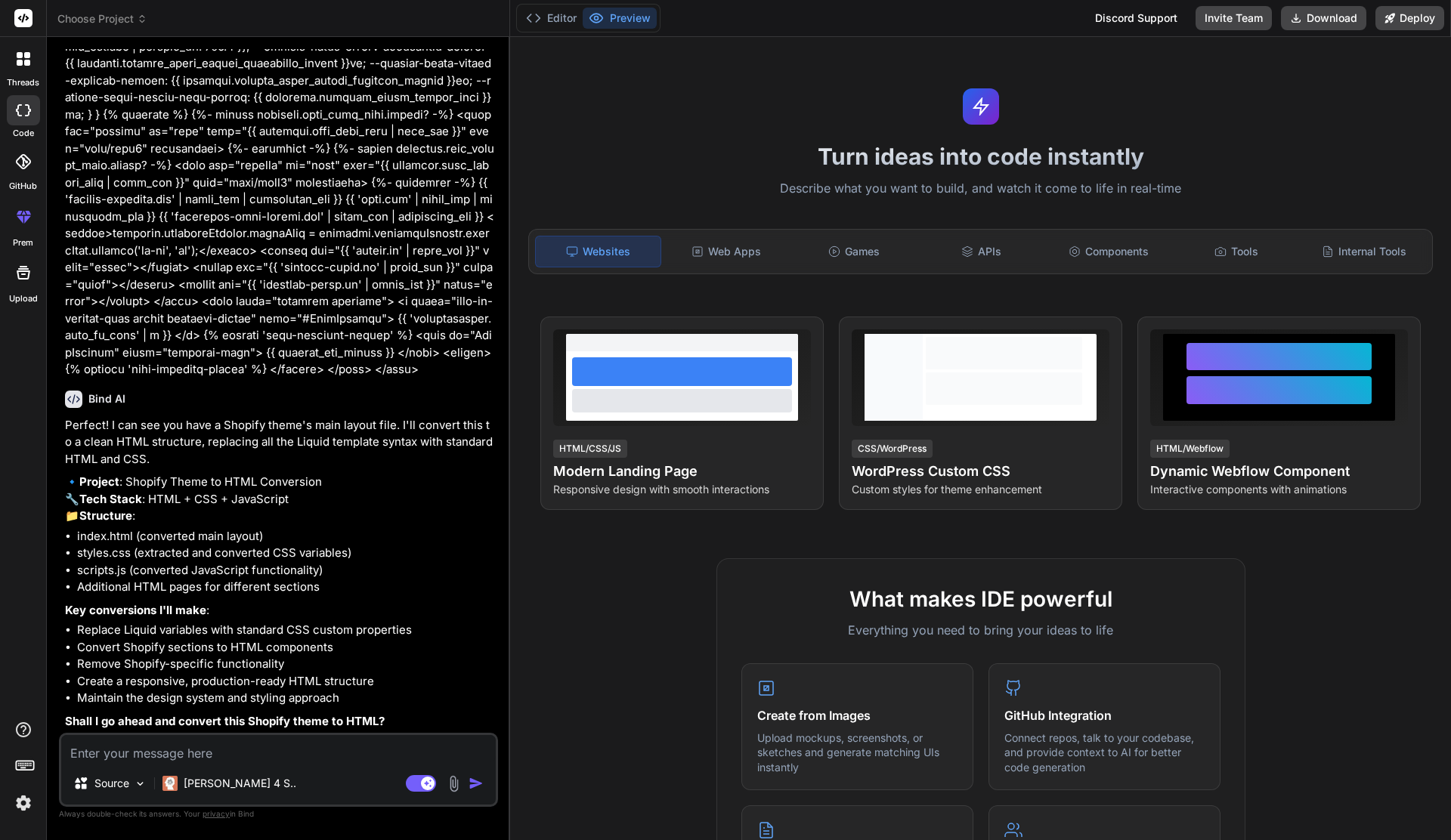
scroll to position [3573, 0]
type textarea "y"
type textarea "x"
type textarea "ye"
type textarea "x"
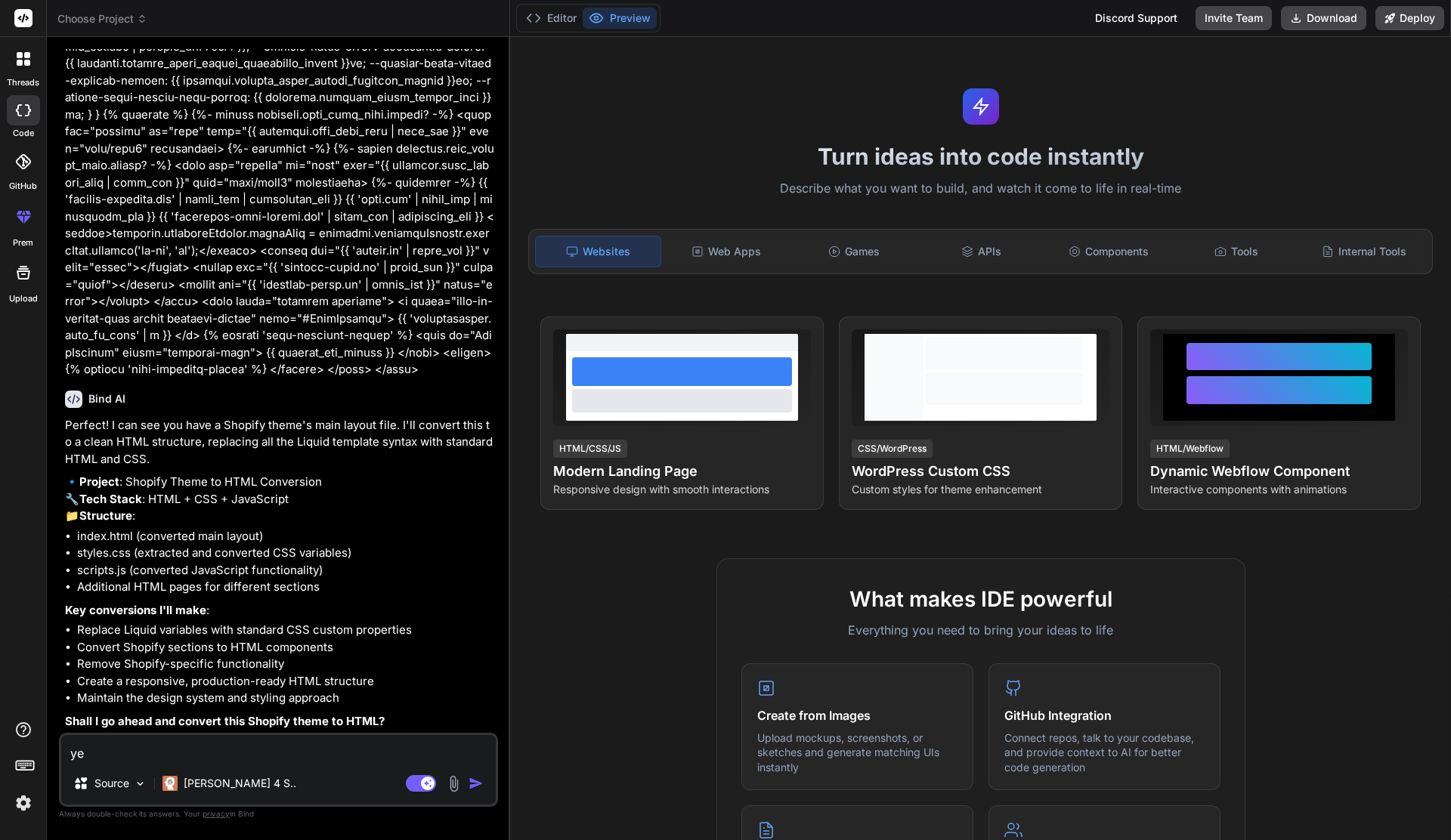
type textarea "yes"
type textarea "x"
type textarea "yes"
type textarea "x"
type textarea "yes p"
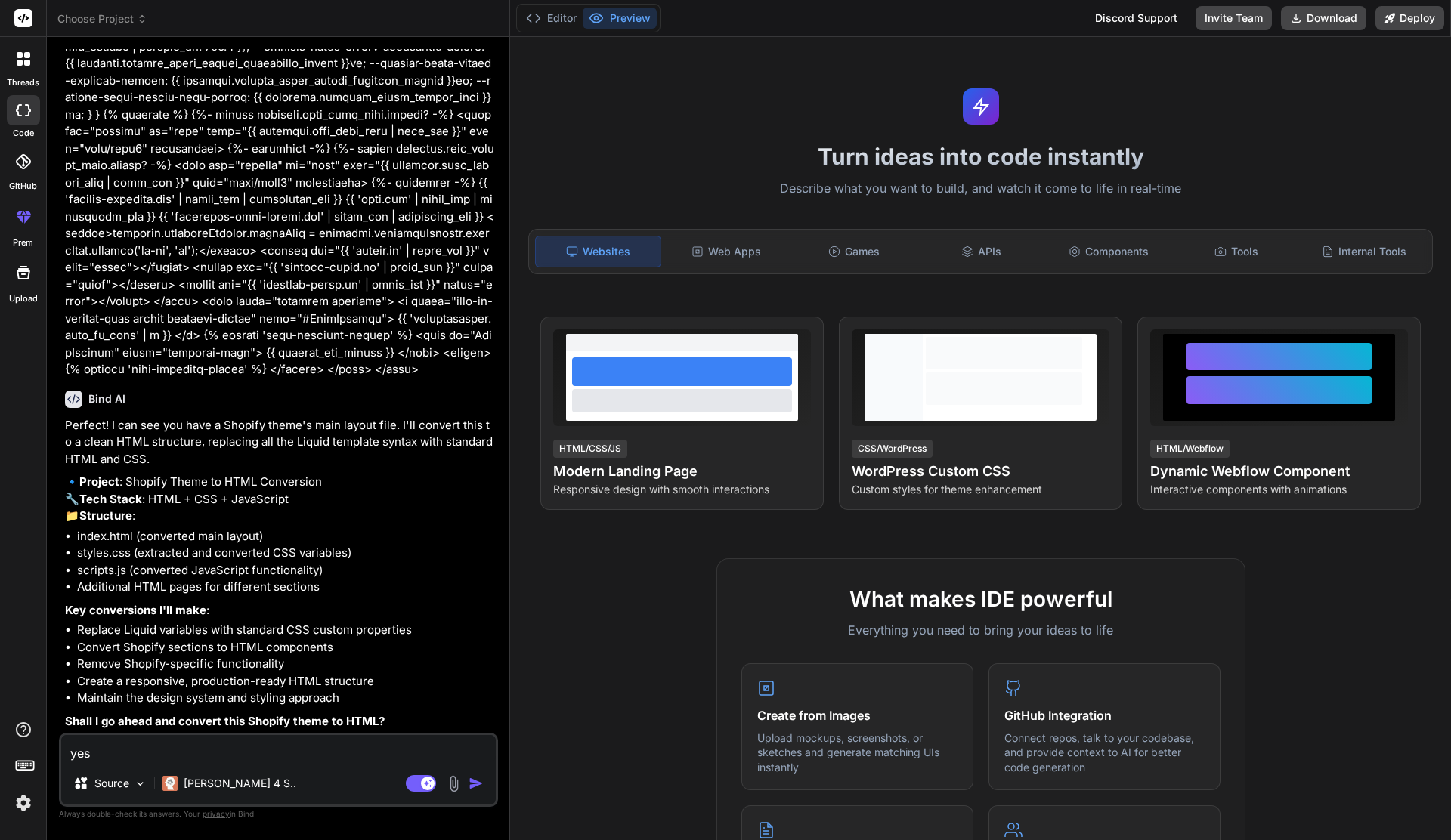
type textarea "x"
type textarea "yes pl"
type textarea "x"
type textarea "yes ple"
type textarea "x"
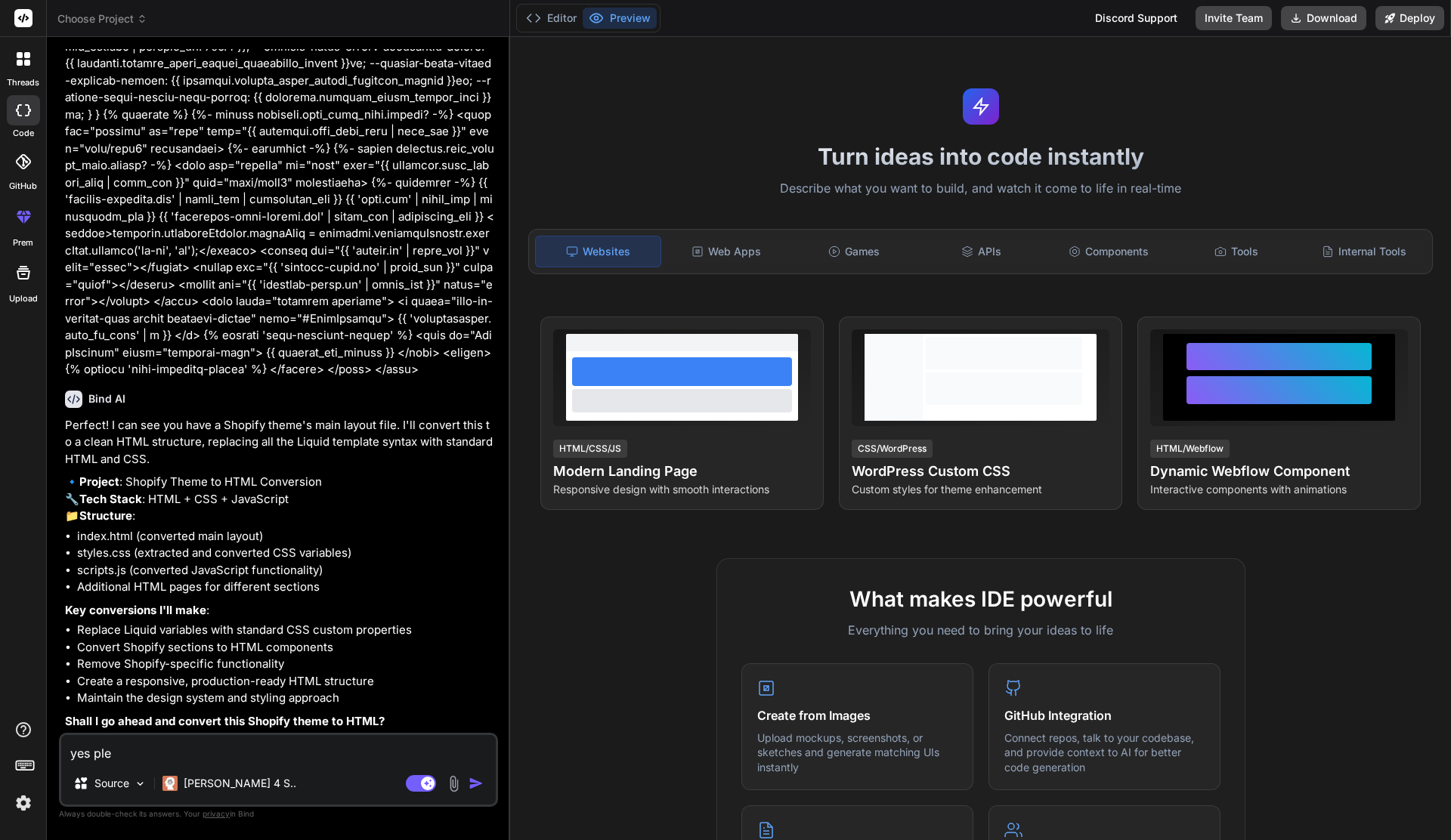
type textarea "yes plea"
type textarea "x"
type textarea "yes pleas"
type textarea "x"
type textarea "yes please"
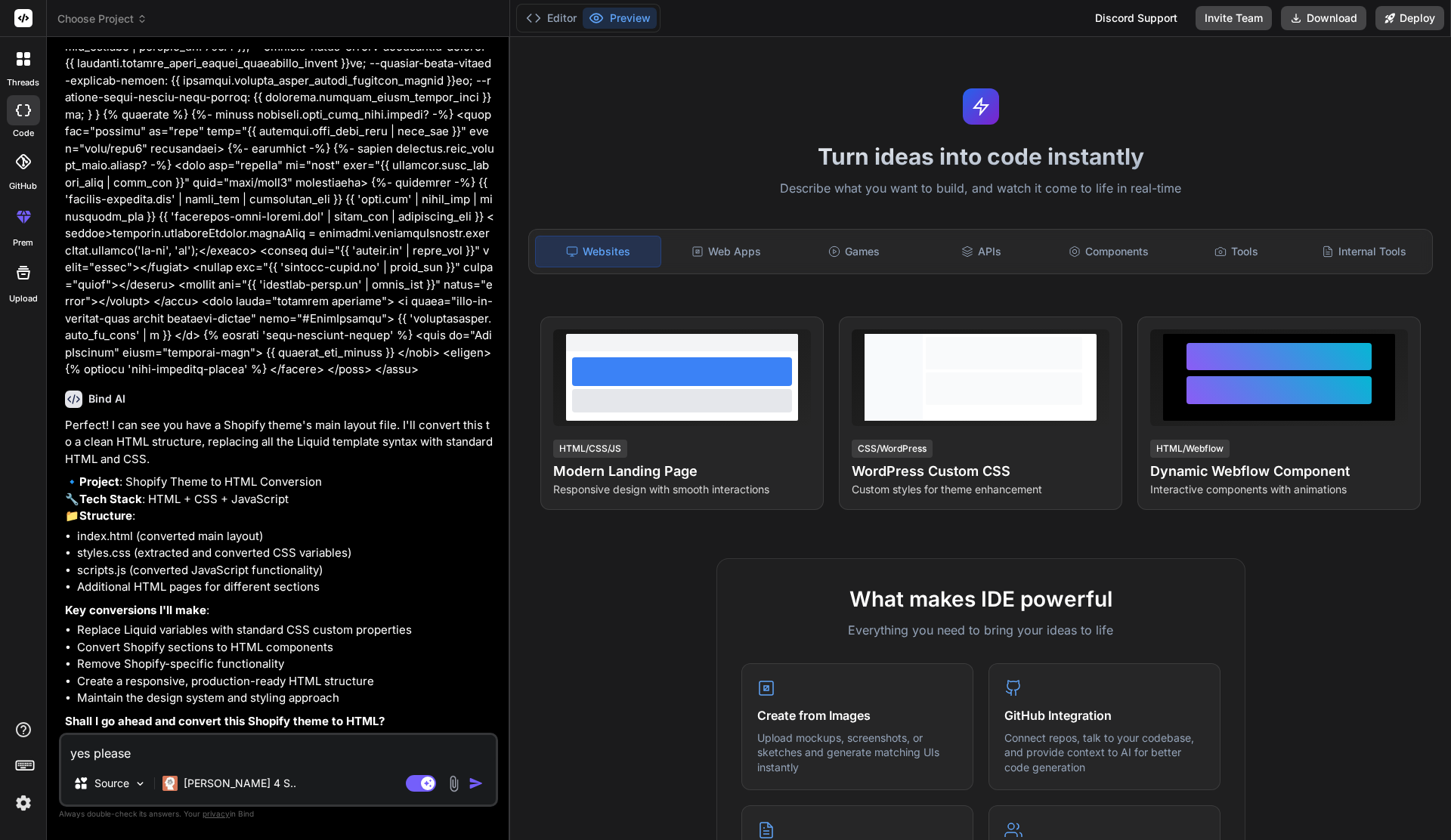
type textarea "x"
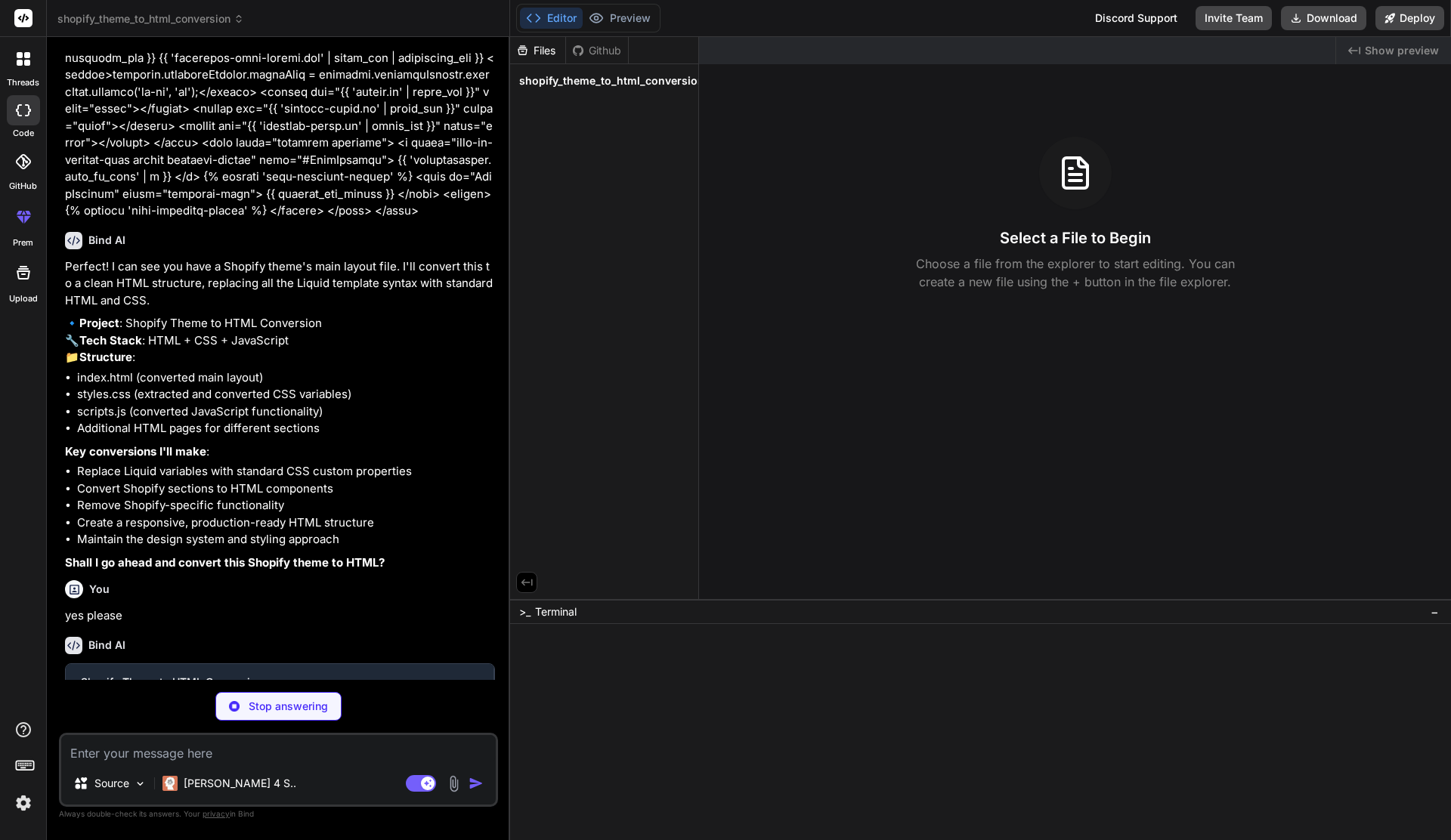
scroll to position [3729, 0]
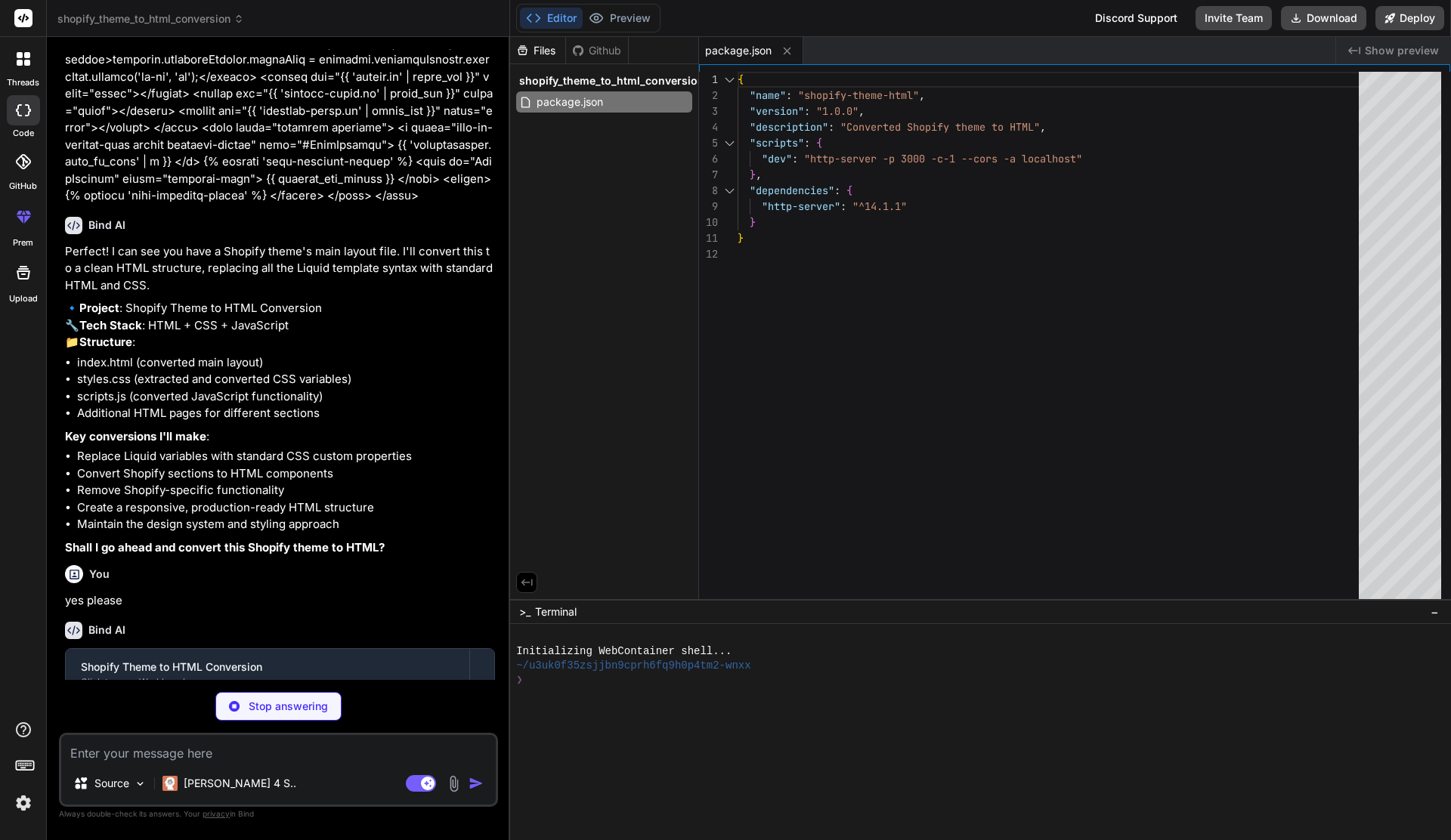
type textarea "x"
type textarea "<script src="scripts/global.js"></script> </body> </html>"
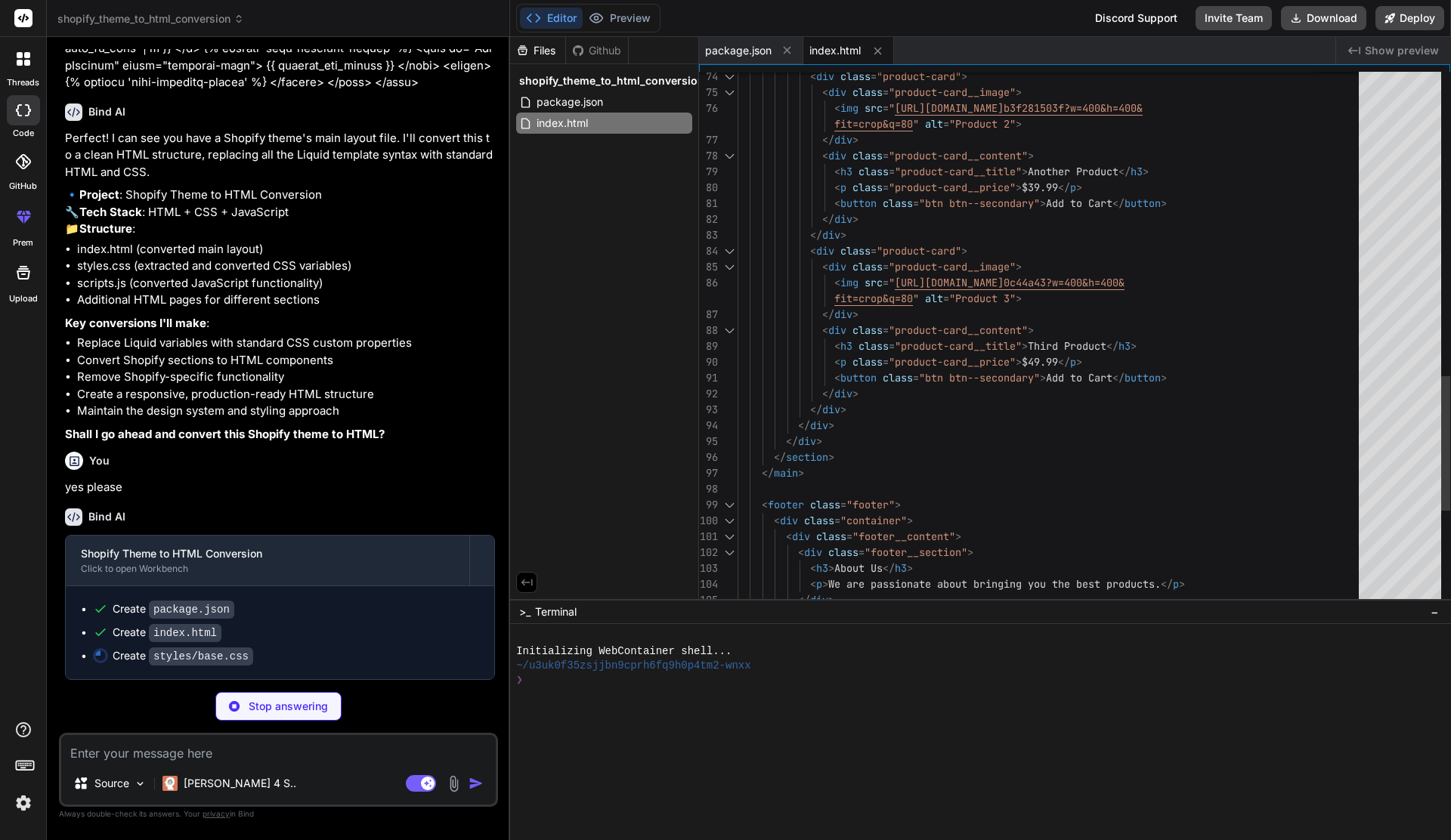
scroll to position [48, 0]
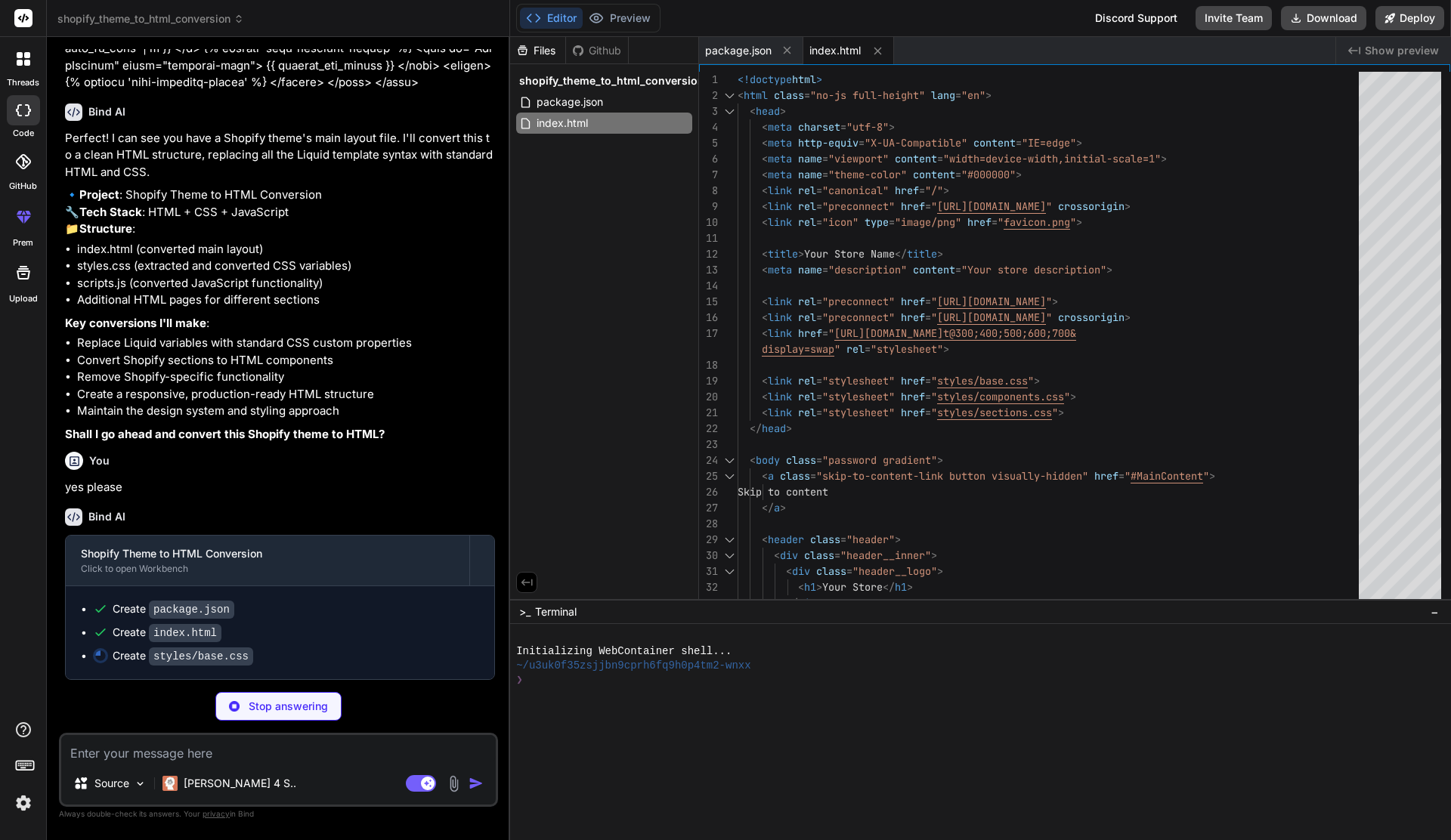
type textarea "x"
type textarea "/* Container */ .container { max-width: var(--page-width); margin: 0 auto; padd…"
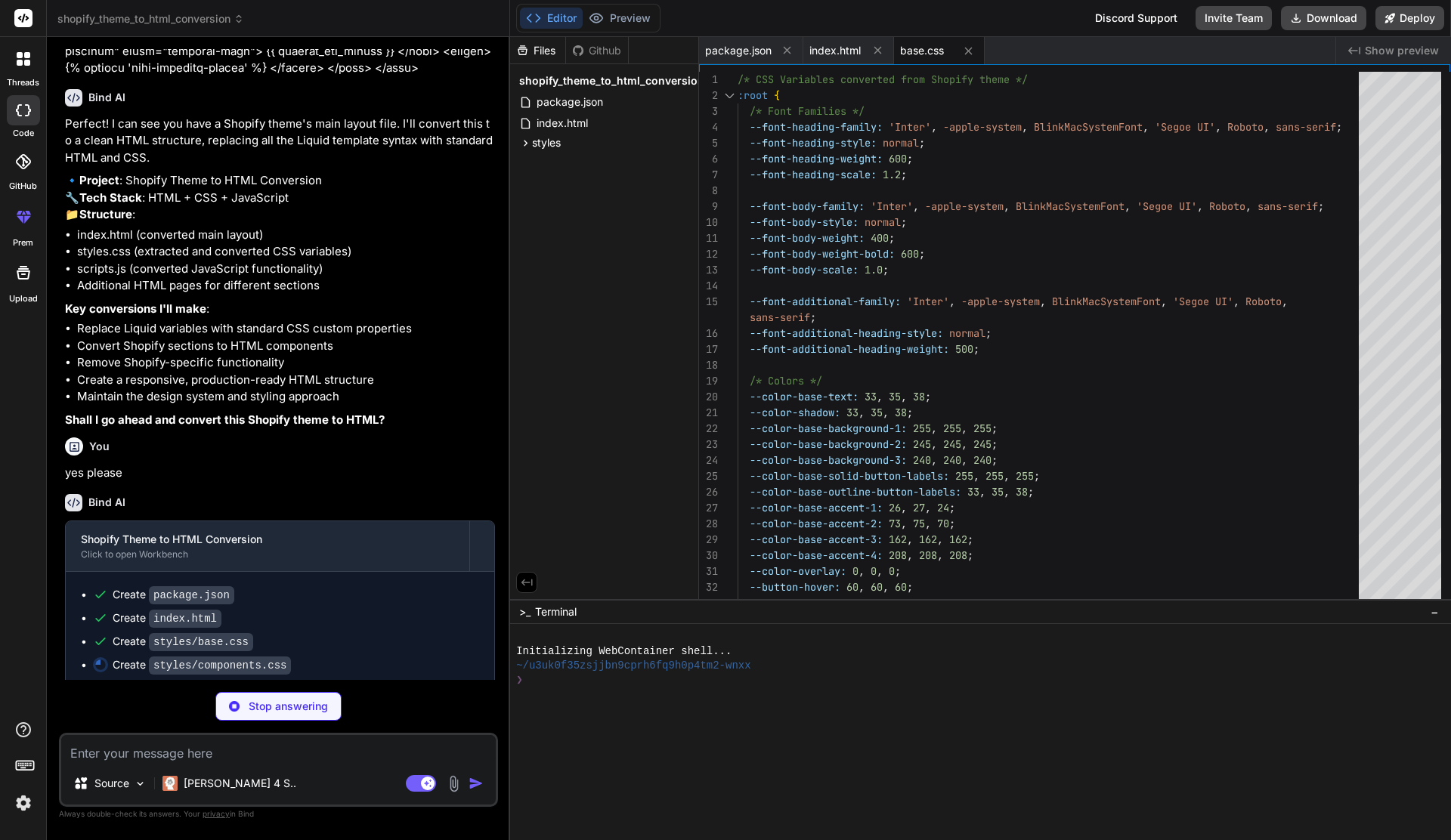
type textarea "x"
type textarea ".products-grid { gap: var(--grid-mobile-horizontal-spacing) var(--grid-mobile-v…"
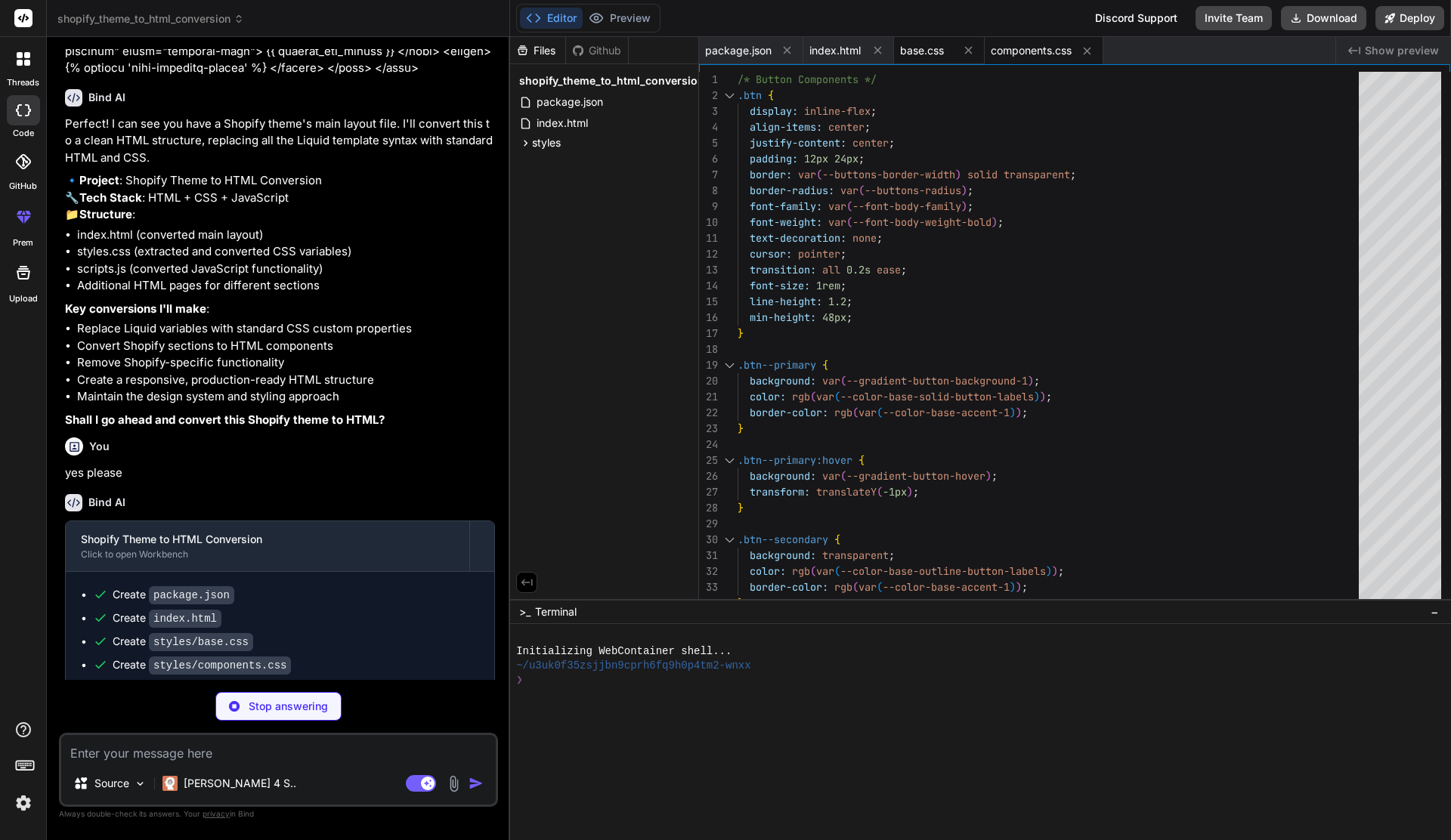
type textarea "x"
click at [920, 57] on span "base.css" at bounding box center [922, 51] width 44 height 15
type textarea "/* Container */ .container { max-width: var(--page-width); margin: 0 auto; padd…"
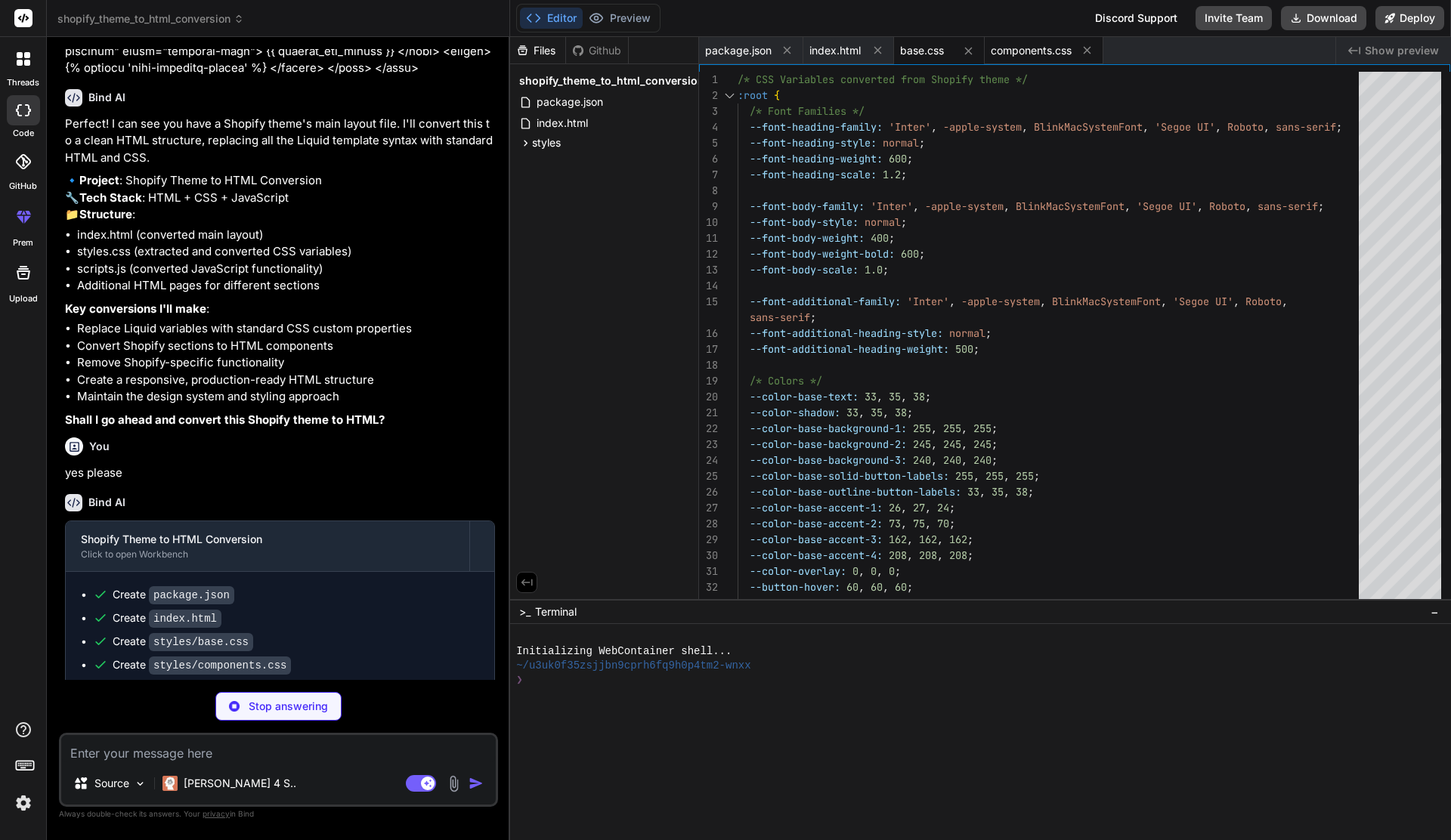
type textarea "x"
click at [1013, 52] on span "components.css" at bounding box center [1031, 51] width 81 height 15
type textarea ".products-grid { gap: var(--grid-mobile-horizontal-spacing) var(--grid-mobile-v…"
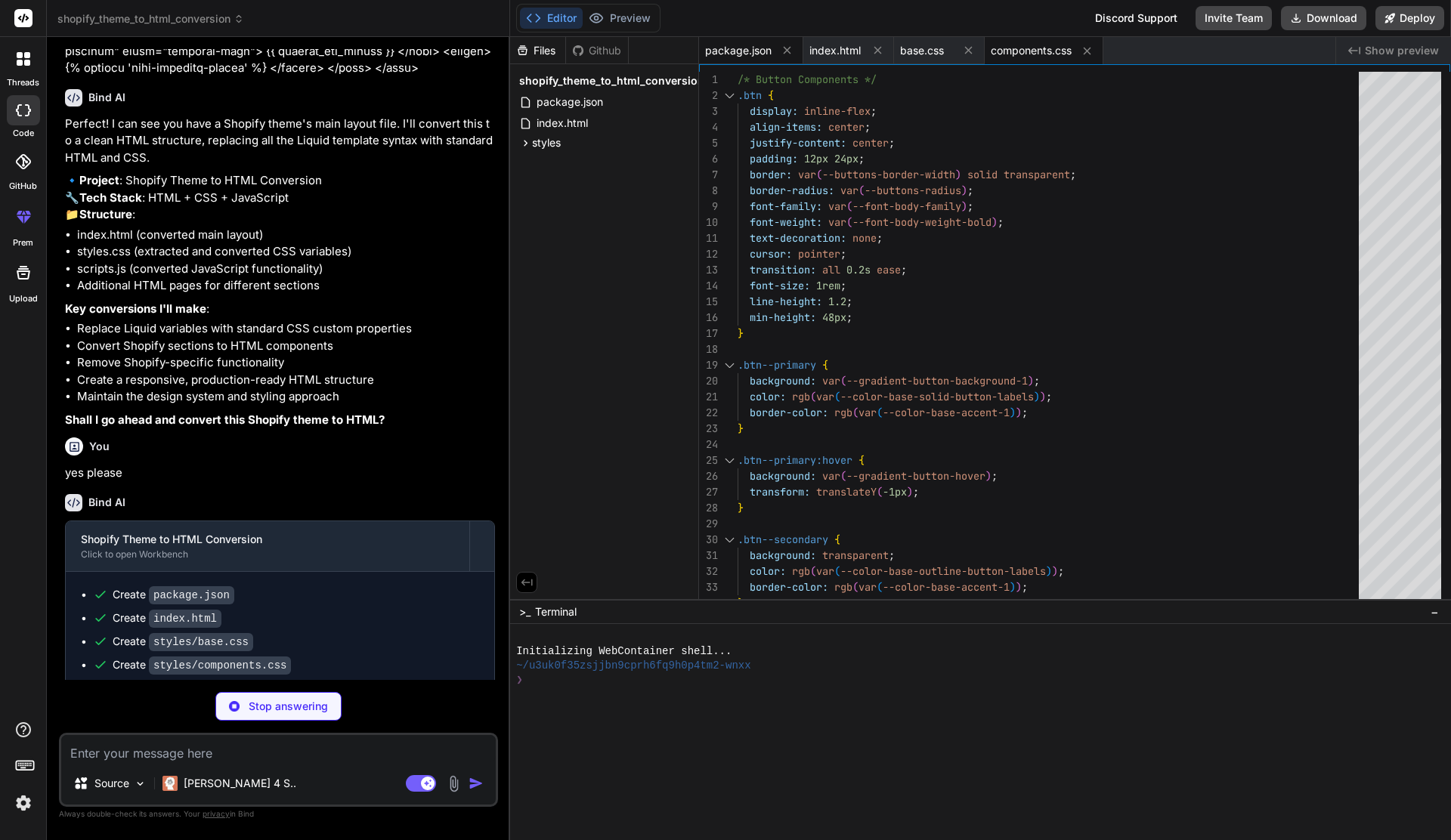
type textarea "x"
click at [737, 49] on span "package.json" at bounding box center [738, 51] width 66 height 15
type textarea "}"
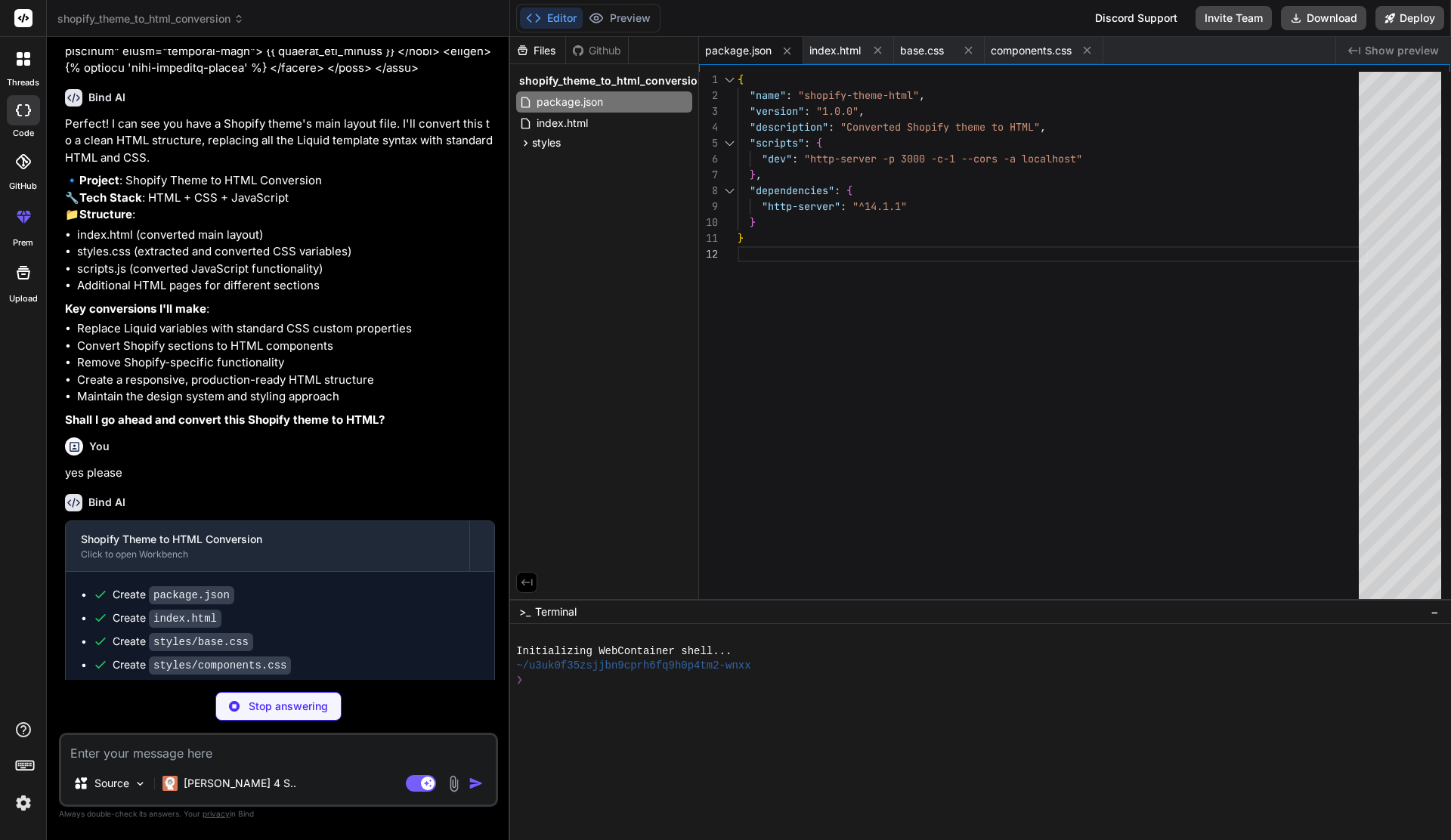
click at [597, 49] on div "Github" at bounding box center [596, 51] width 62 height 15
click at [536, 59] on div "Files" at bounding box center [537, 51] width 56 height 28
type textarea "x"
type textarea "} }"
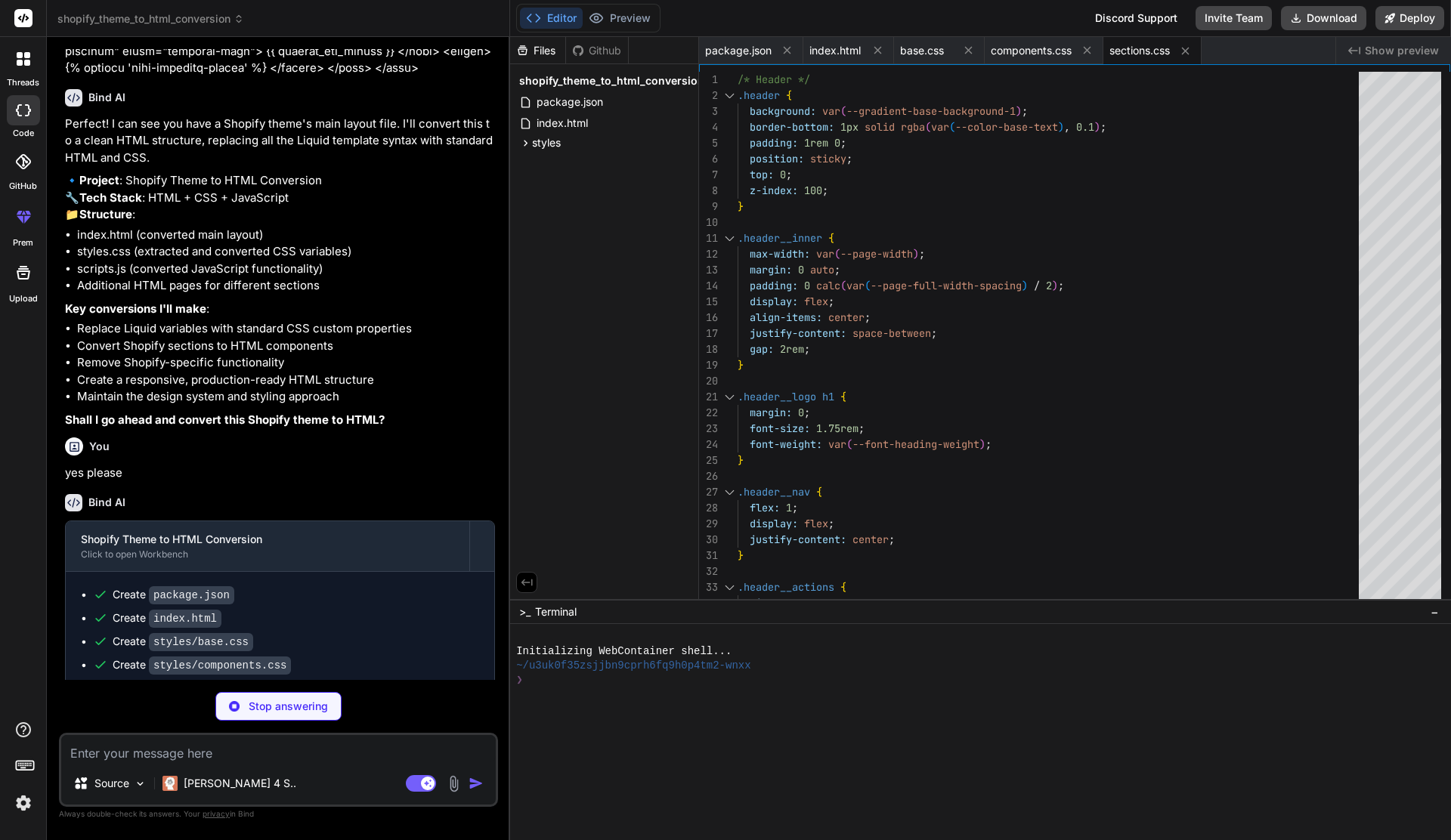
type textarea "x"
type textarea "} // Export functions for potential use in other scripts window.storeUtils = { …"
type textarea "x"
type textarea "sLCwsLCwsLCwsLCwsLCwsLCwsLCwsLCwsLCwsLCwsLCwsLCwsLEwAAOswGGAAAAAAAElFTkSuQmCC"
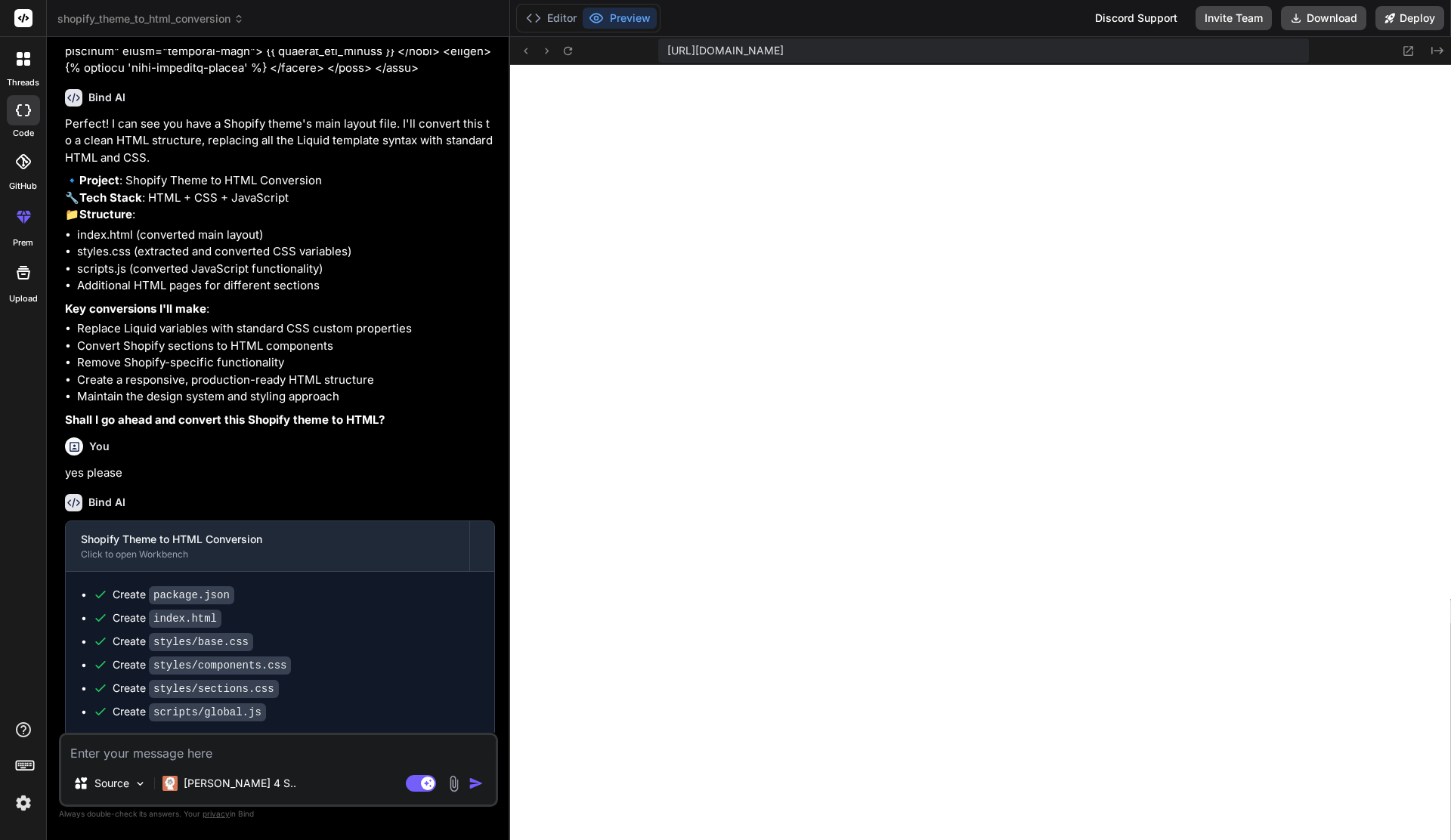
type textarea "x"
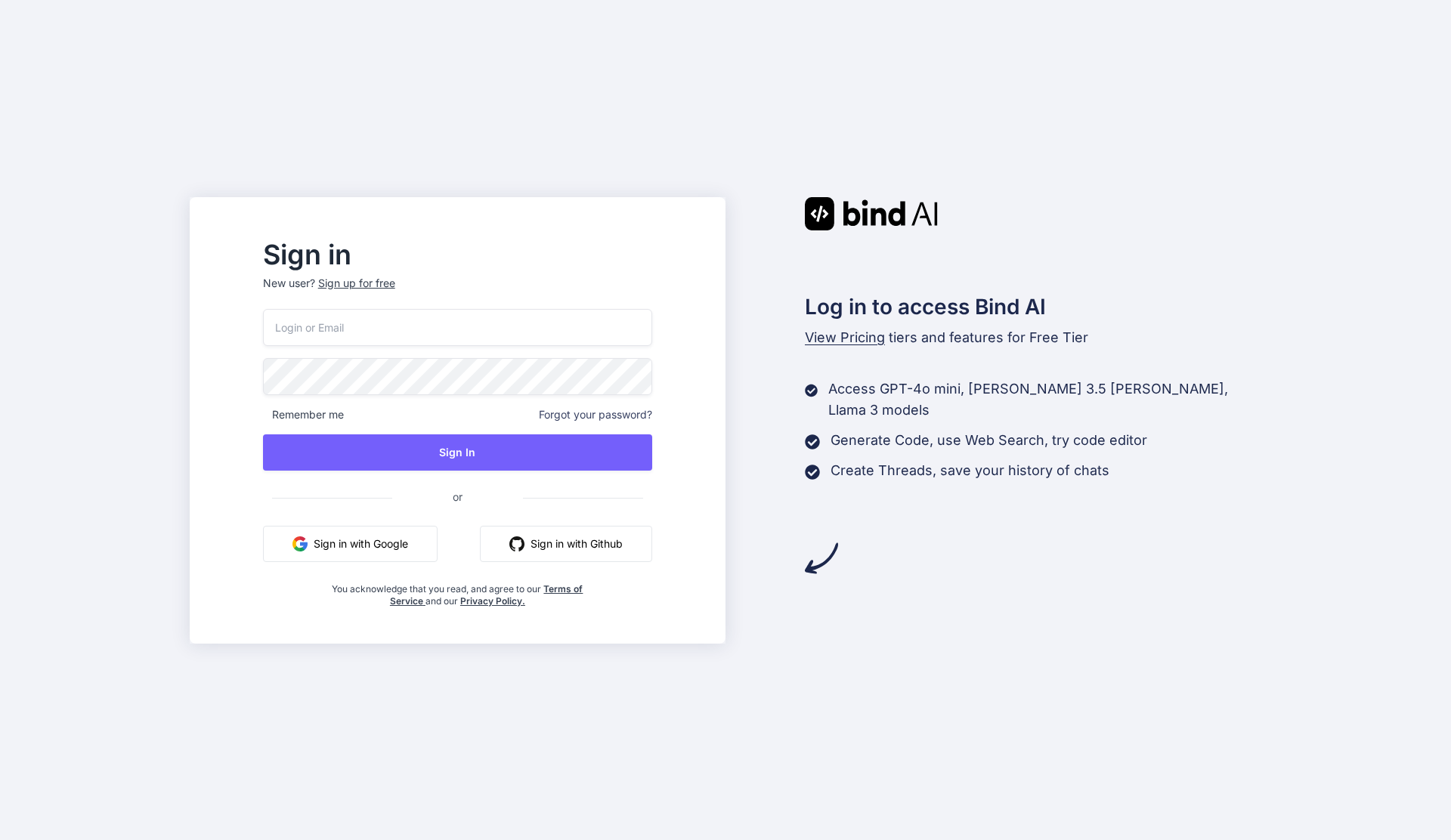
click at [357, 554] on button "Sign in with Google" at bounding box center [351, 544] width 175 height 36
